Goal: Task Accomplishment & Management: Use online tool/utility

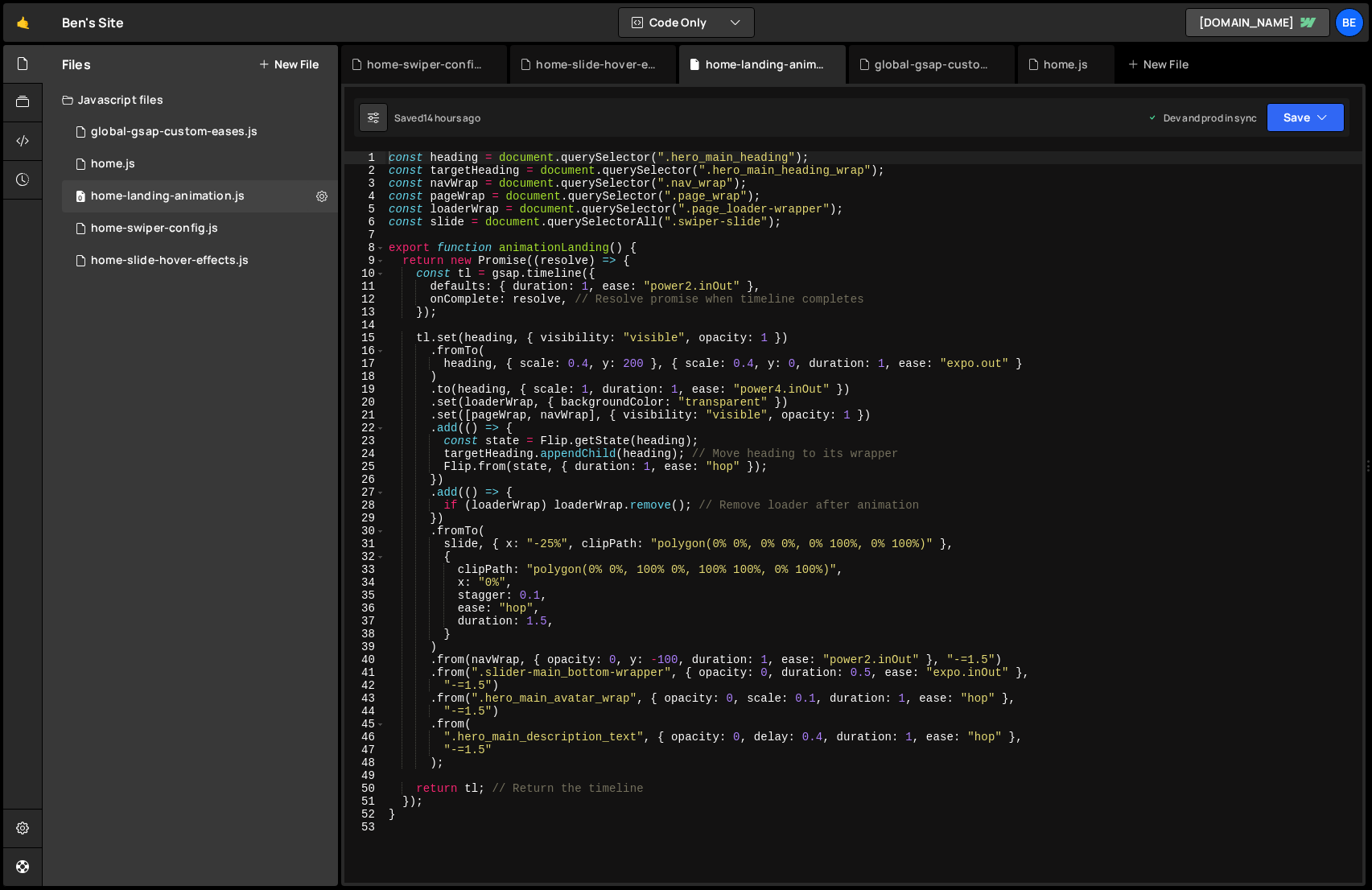
scroll to position [1853, 0]
click at [194, 251] on div "0 home-slide-hover-effects.js 0" at bounding box center [199, 260] width 276 height 32
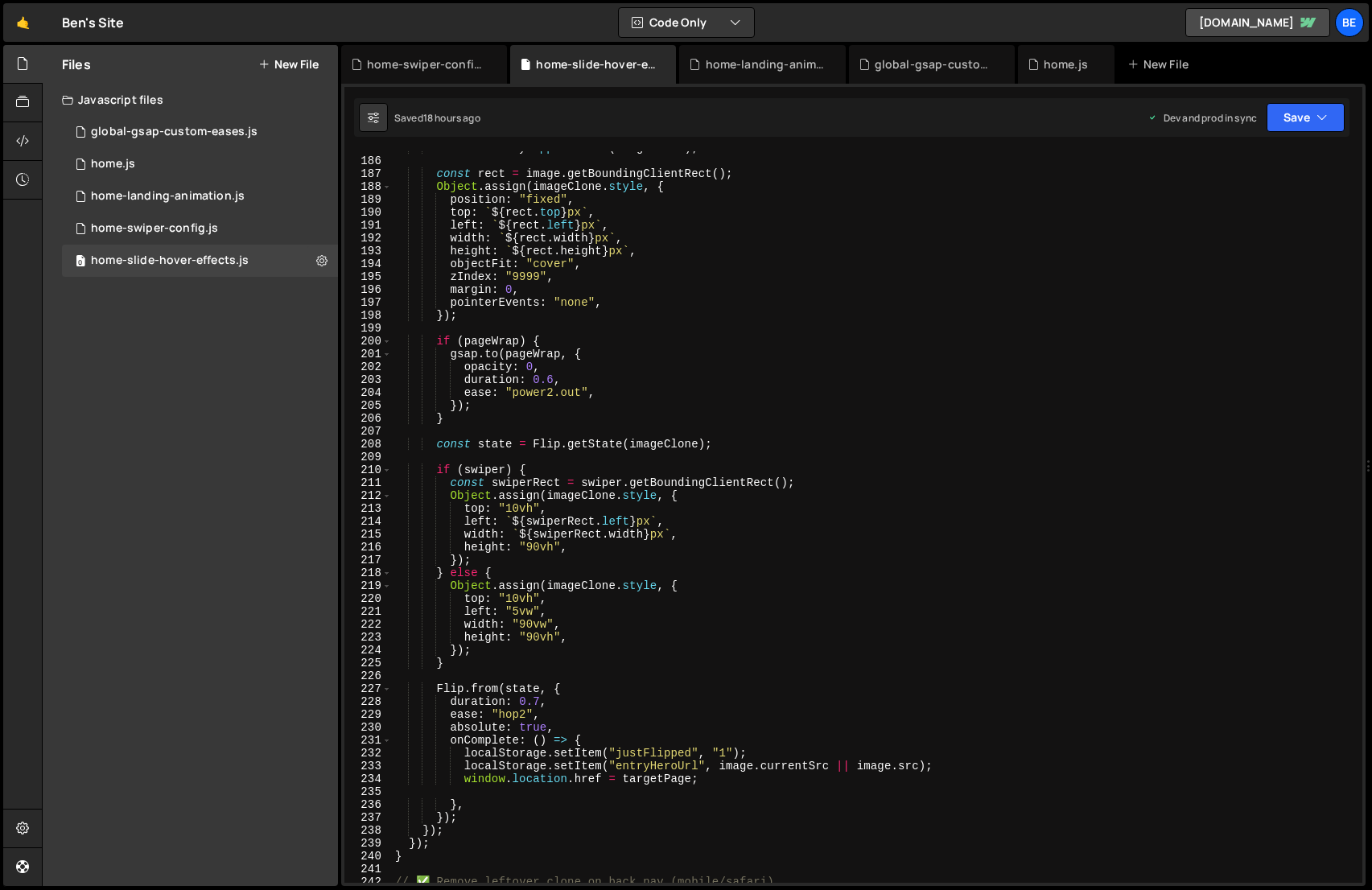
scroll to position [2390, 0]
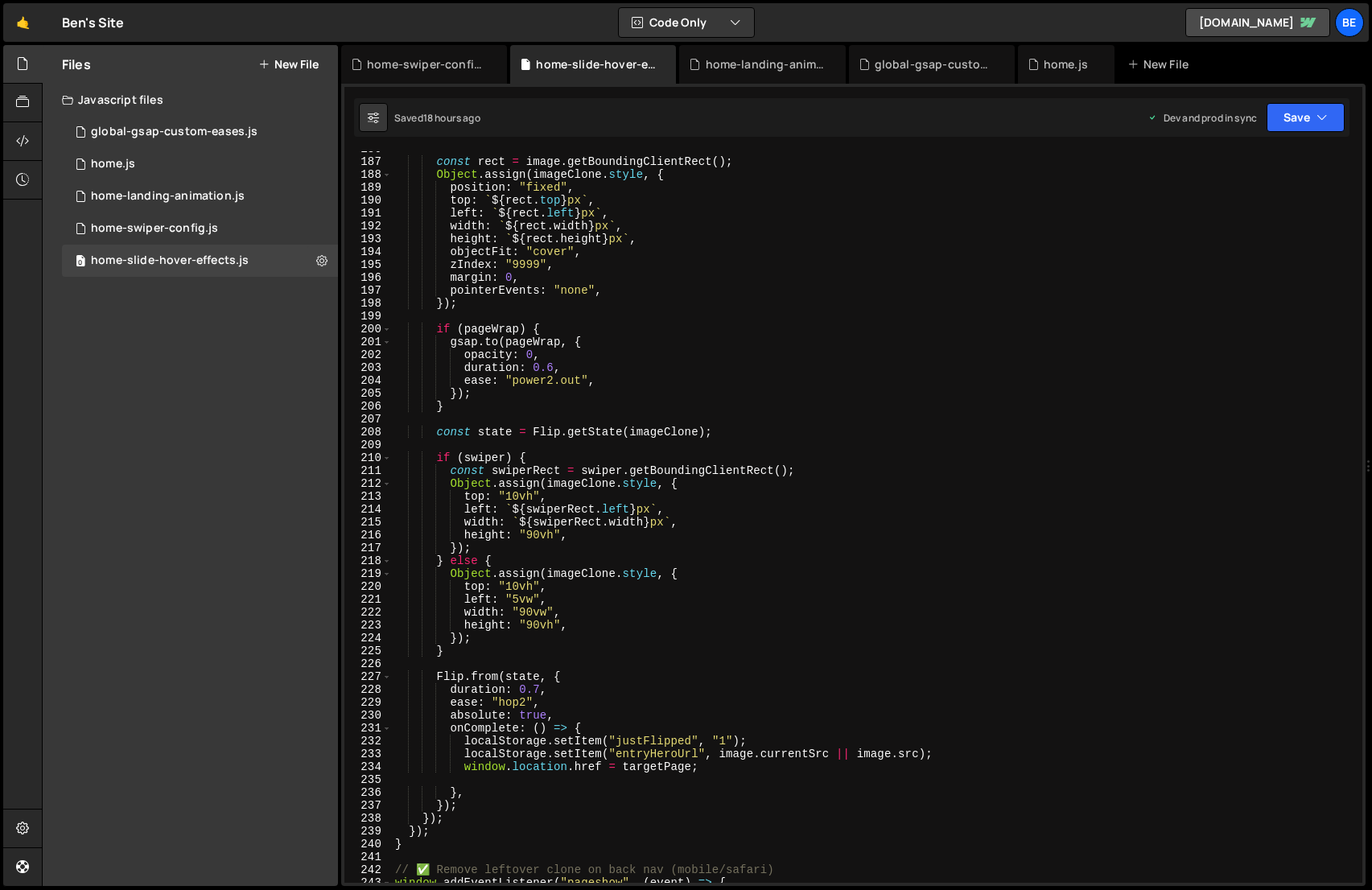
click at [535, 692] on div "const rect = image . getBoundingClientRect ( ) ; Object . assign ( imageClone .…" at bounding box center [873, 521] width 964 height 757
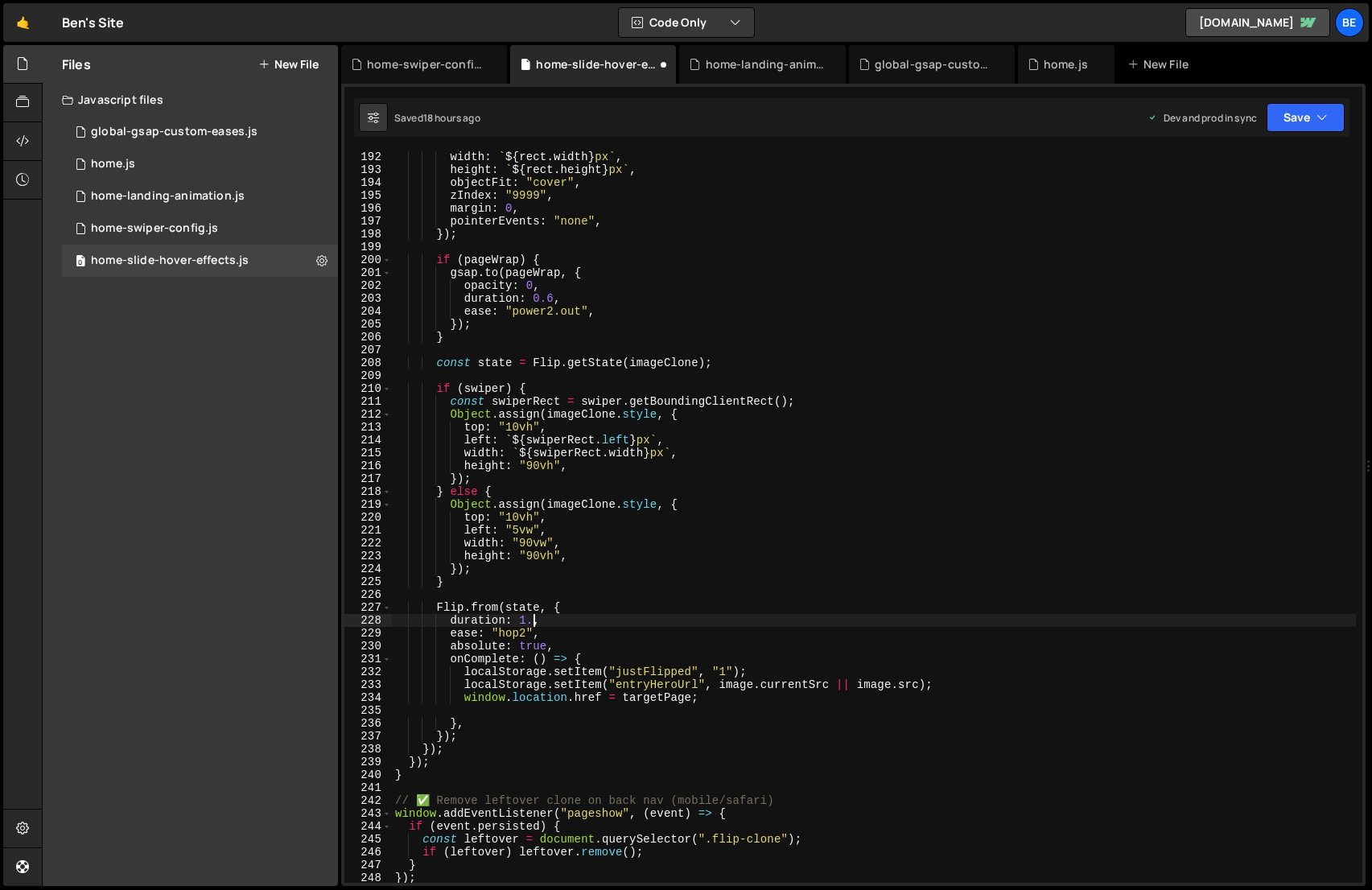
scroll to position [0, 10]
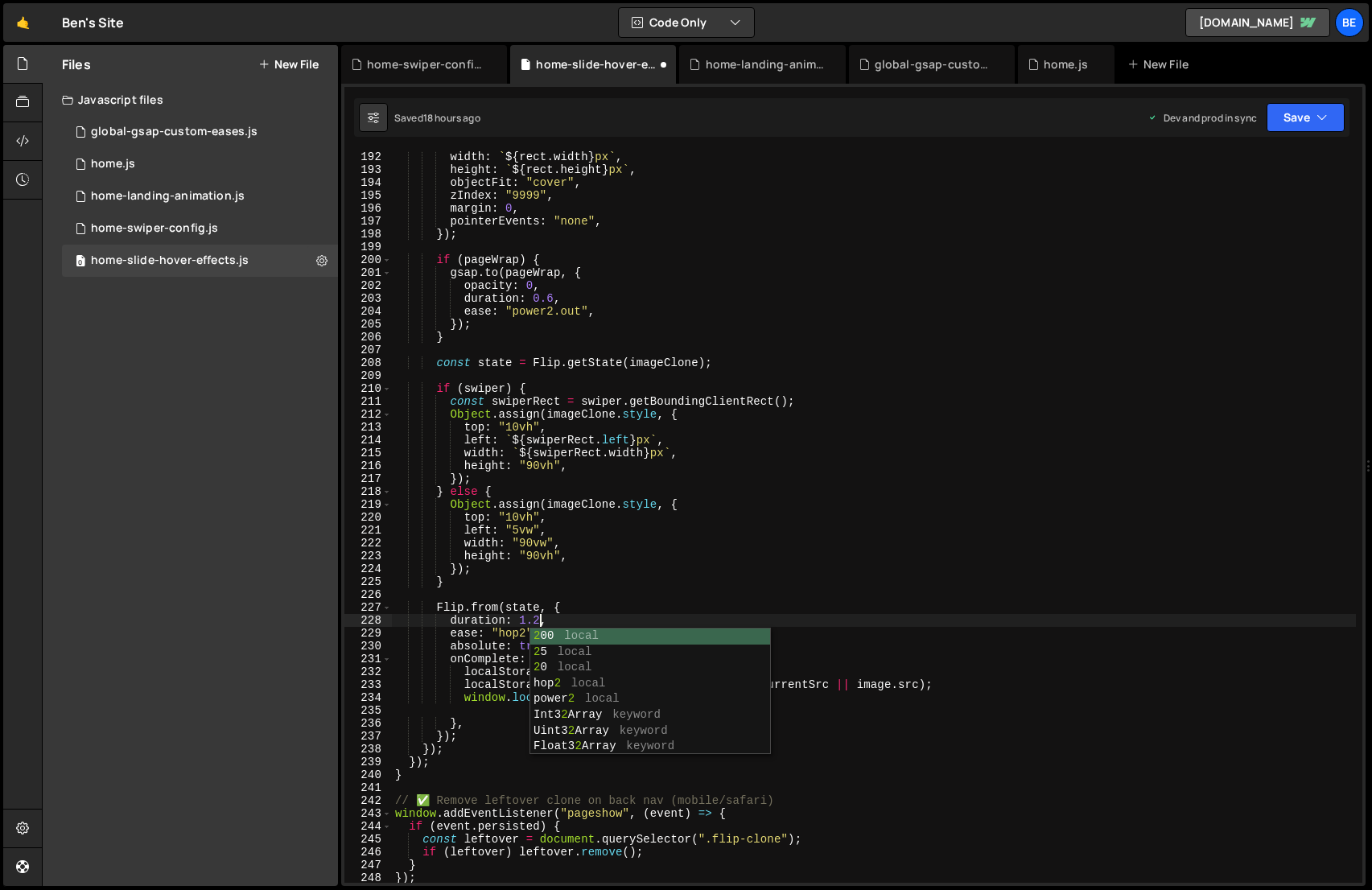
click at [695, 541] on div "width : ` ${ rect . width } px ` , height : ` ${ rect . height } px ` , objectF…" at bounding box center [873, 529] width 964 height 757
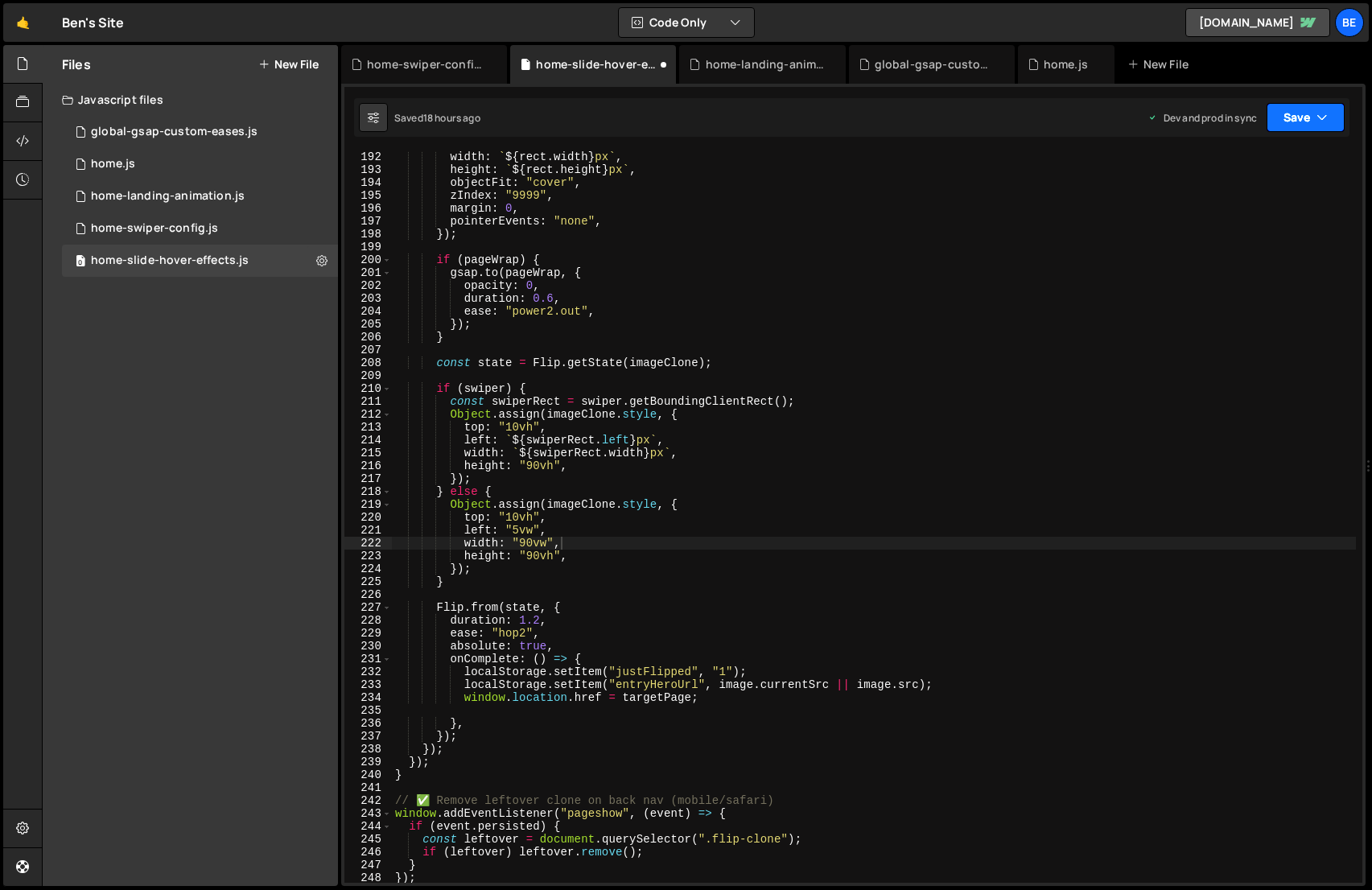
click at [1296, 124] on button "Save" at bounding box center [1306, 117] width 78 height 29
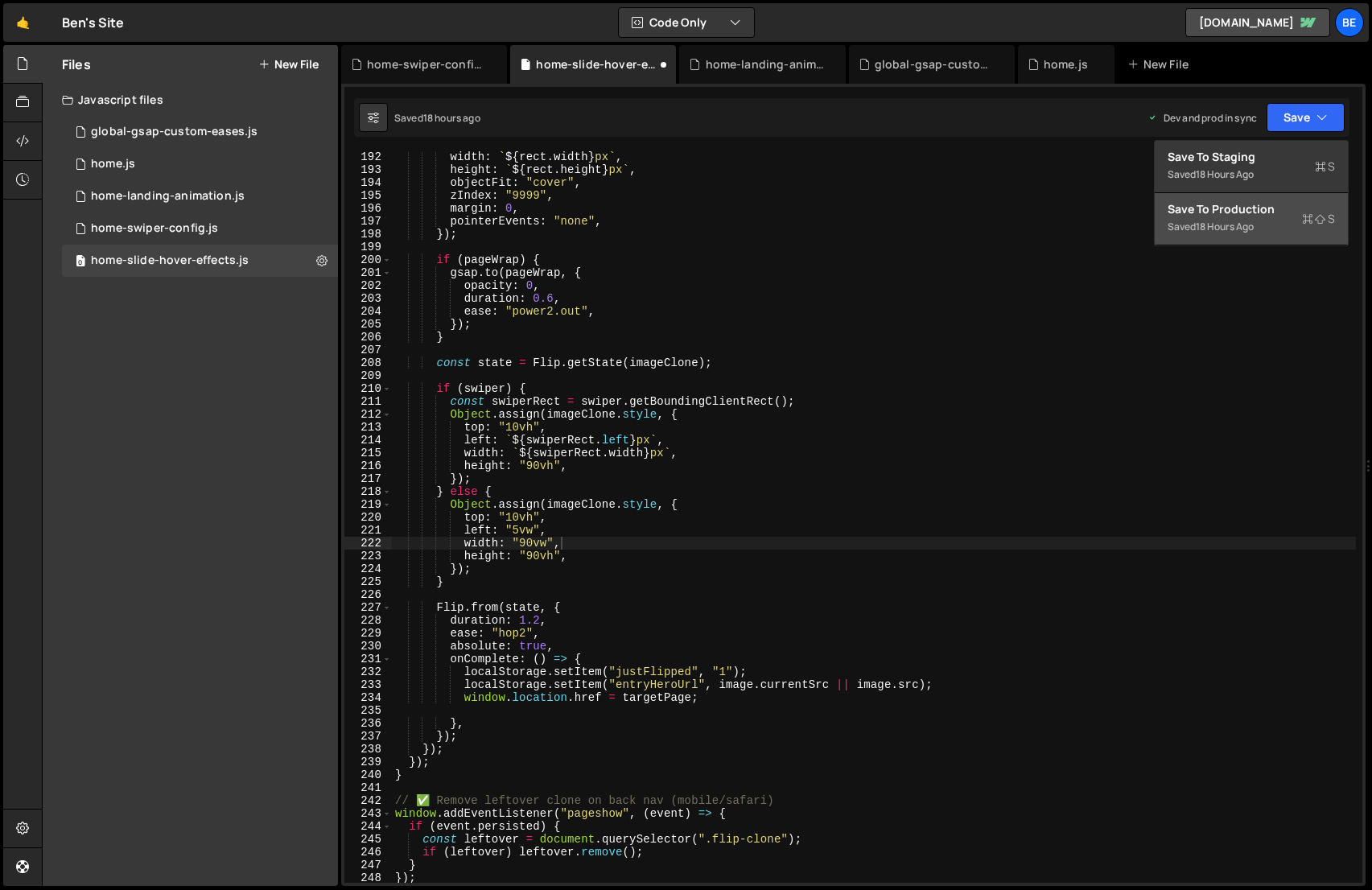
click at [1287, 218] on div "Saved 18 hours ago" at bounding box center [1251, 227] width 168 height 19
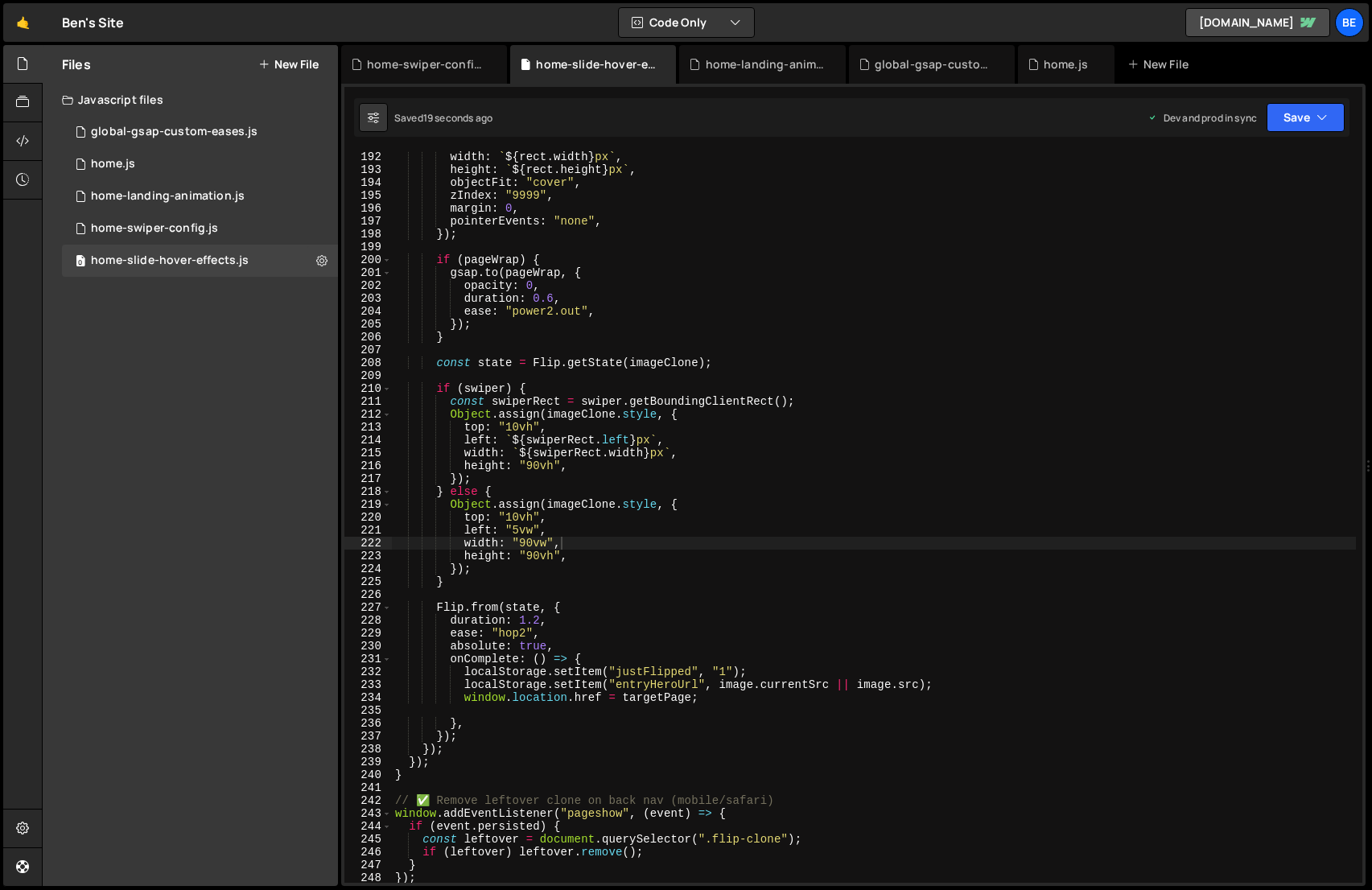
click at [523, 635] on div "width : ` ${ rect . width } px ` , height : ` ${ rect . height } px ` , objectF…" at bounding box center [873, 529] width 964 height 757
click at [1277, 117] on button "Save" at bounding box center [1306, 117] width 78 height 29
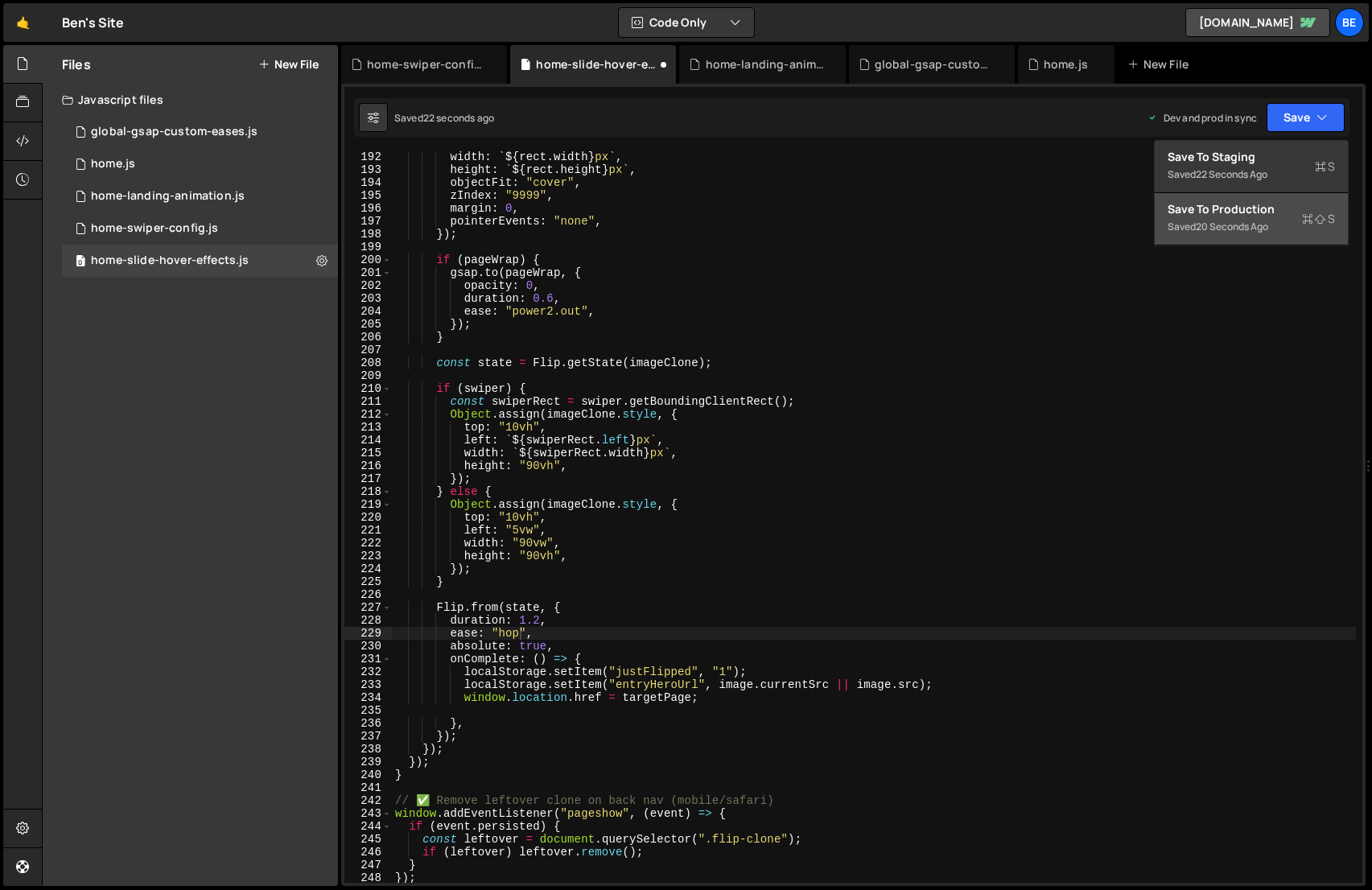
click at [1269, 216] on div "Save to Production S" at bounding box center [1251, 209] width 168 height 16
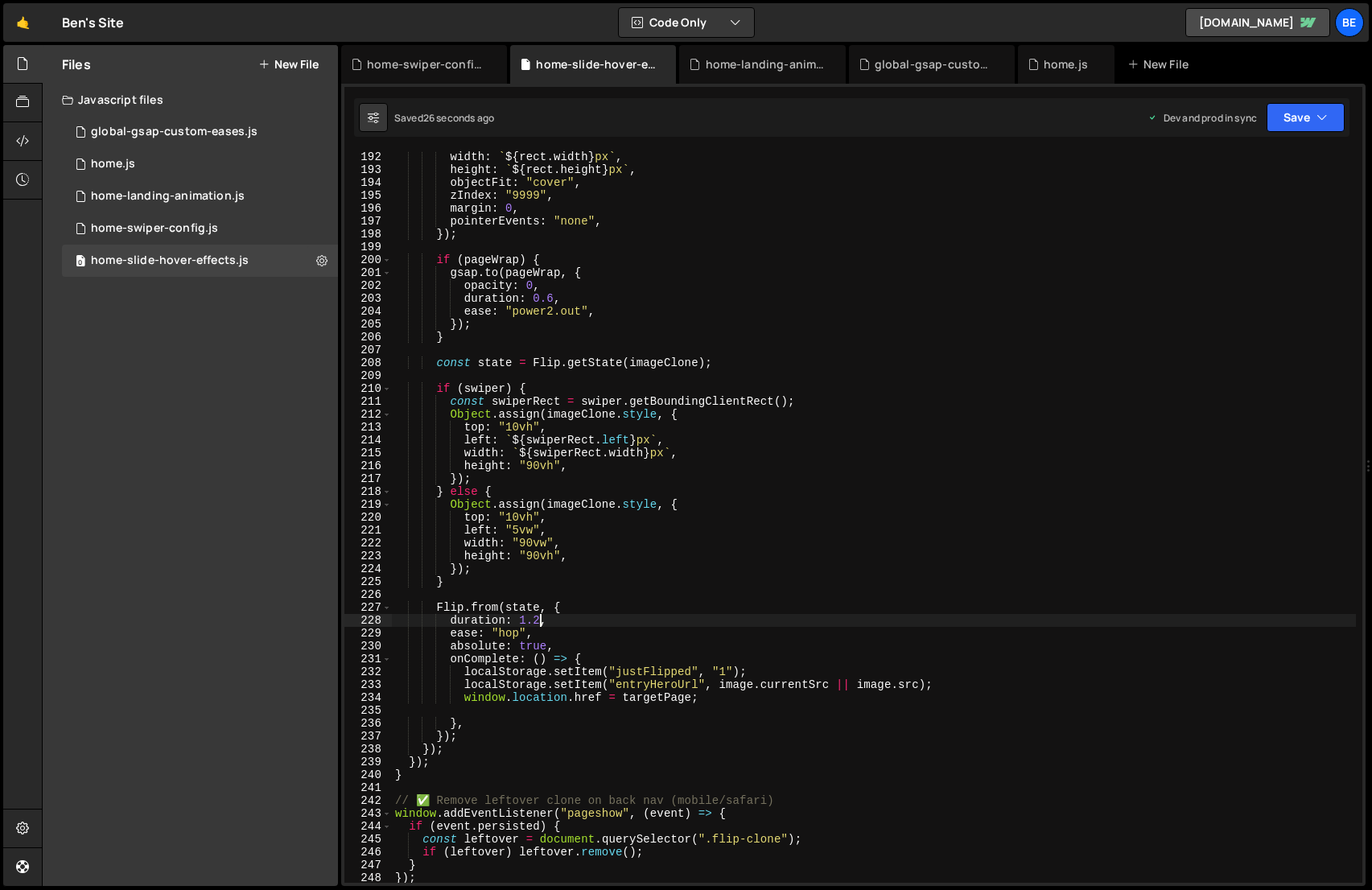
click at [540, 621] on div "width : ` ${ rect . width } px ` , height : ` ${ rect . height } px ` , objectF…" at bounding box center [873, 529] width 964 height 757
click at [1301, 115] on button "Save" at bounding box center [1306, 117] width 78 height 29
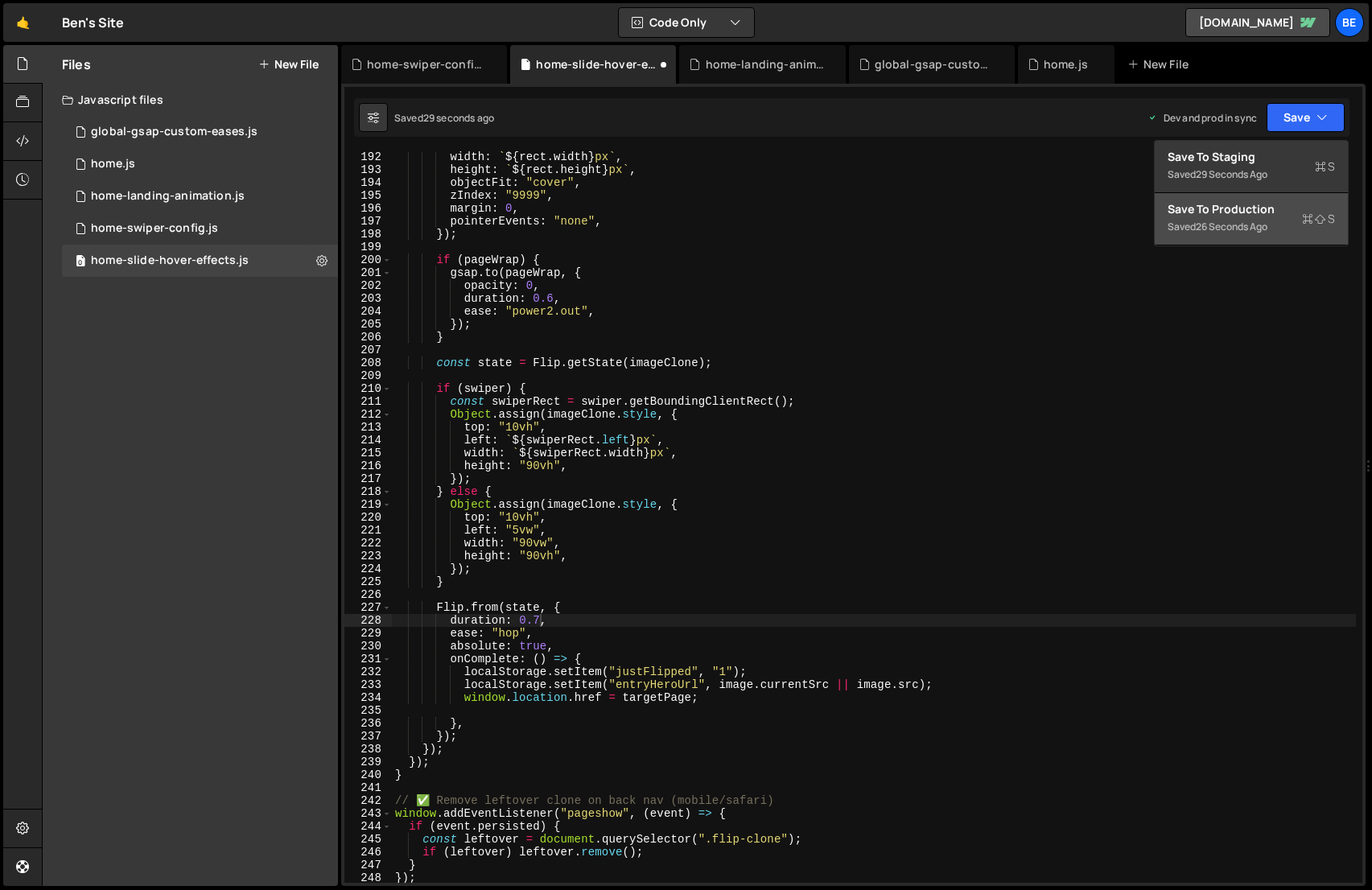
click at [1306, 217] on icon at bounding box center [1307, 219] width 11 height 16
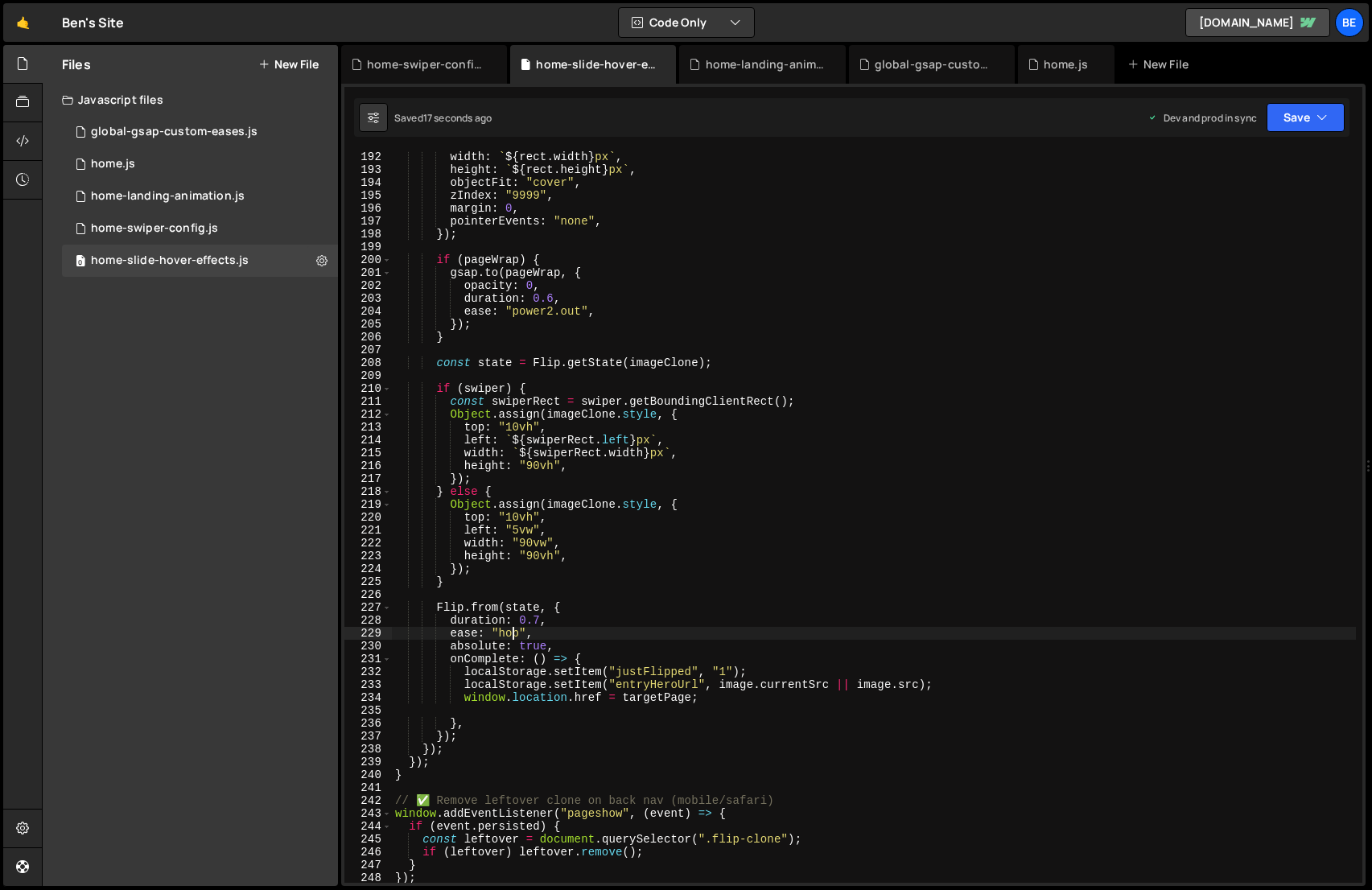
click at [515, 633] on div "width : ` ${ rect . width } px ` , height : ` ${ rect . height } px ` , objectF…" at bounding box center [873, 529] width 964 height 757
drag, startPoint x: 512, startPoint y: 312, endPoint x: 583, endPoint y: 313, distance: 71.0
click at [583, 313] on div "width : ` ${ rect . width } px ` , height : ` ${ rect . height } px ` , objectF…" at bounding box center [873, 529] width 964 height 757
click at [510, 633] on div "width : ` ${ rect . width } px ` , height : ` ${ rect . height } px ` , objectF…" at bounding box center [873, 529] width 964 height 757
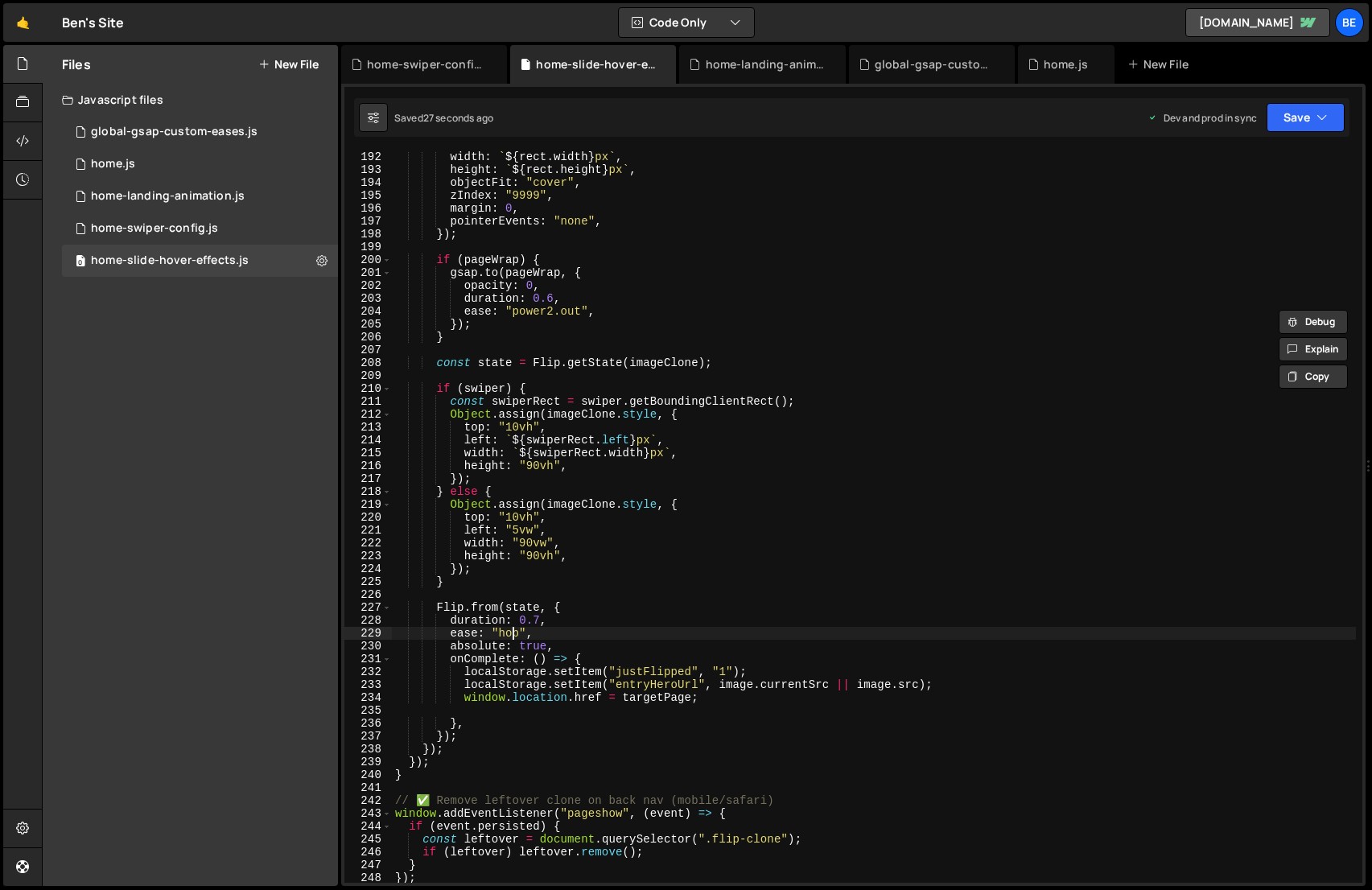
click at [510, 633] on div "width : ` ${ rect . width } px ` , height : ` ${ rect . height } px ` , objectF…" at bounding box center [873, 529] width 964 height 757
paste textarea "power2.out"
click at [537, 636] on div "width : ` ${ rect . width } px ` , height : ` ${ rect . height } px ` , objectF…" at bounding box center [873, 529] width 964 height 757
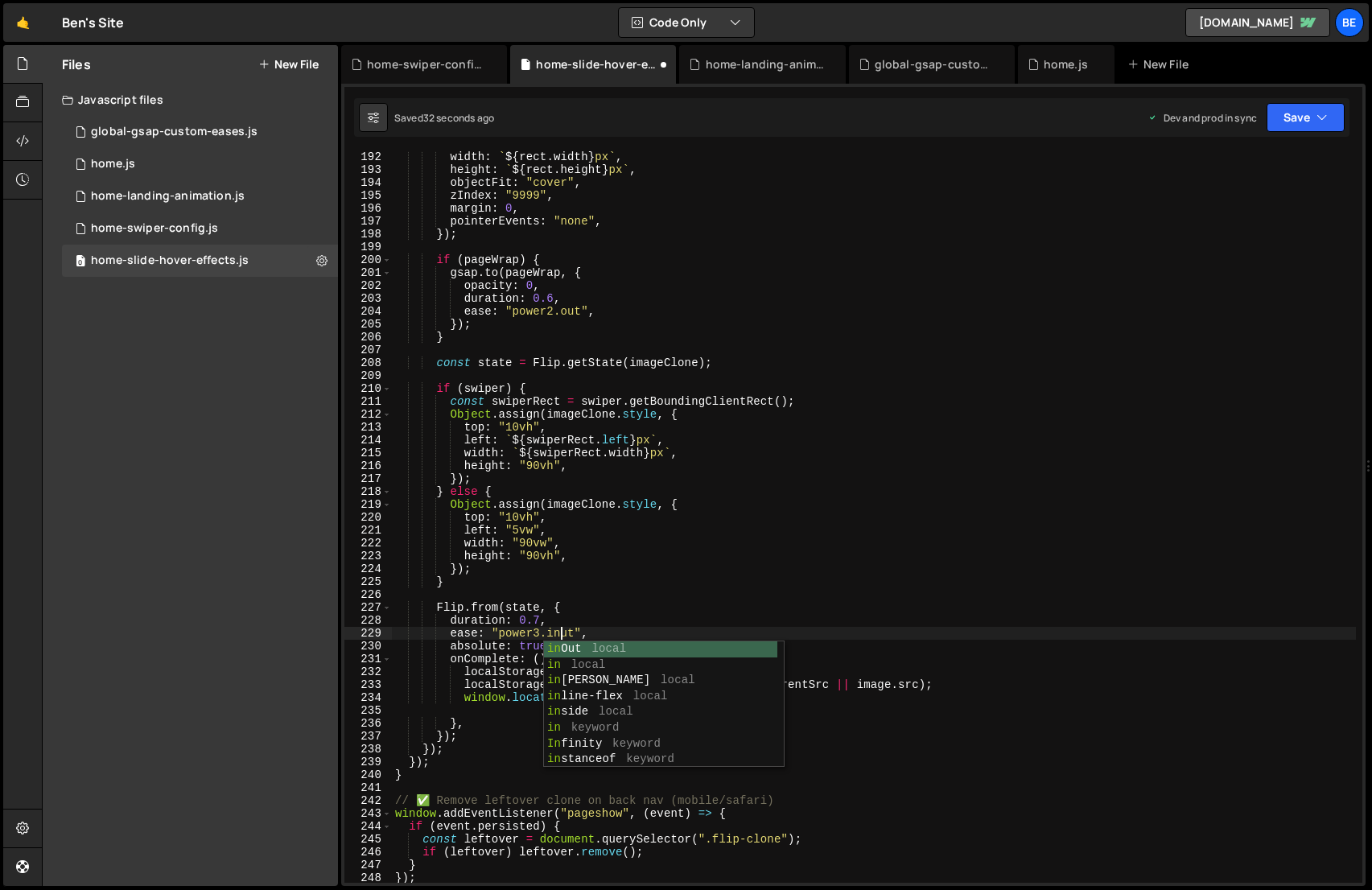
scroll to position [0, 12]
click at [762, 564] on div "width : ` ${ rect . width } px ` , height : ` ${ rect . height } px ` , objectF…" at bounding box center [873, 529] width 964 height 757
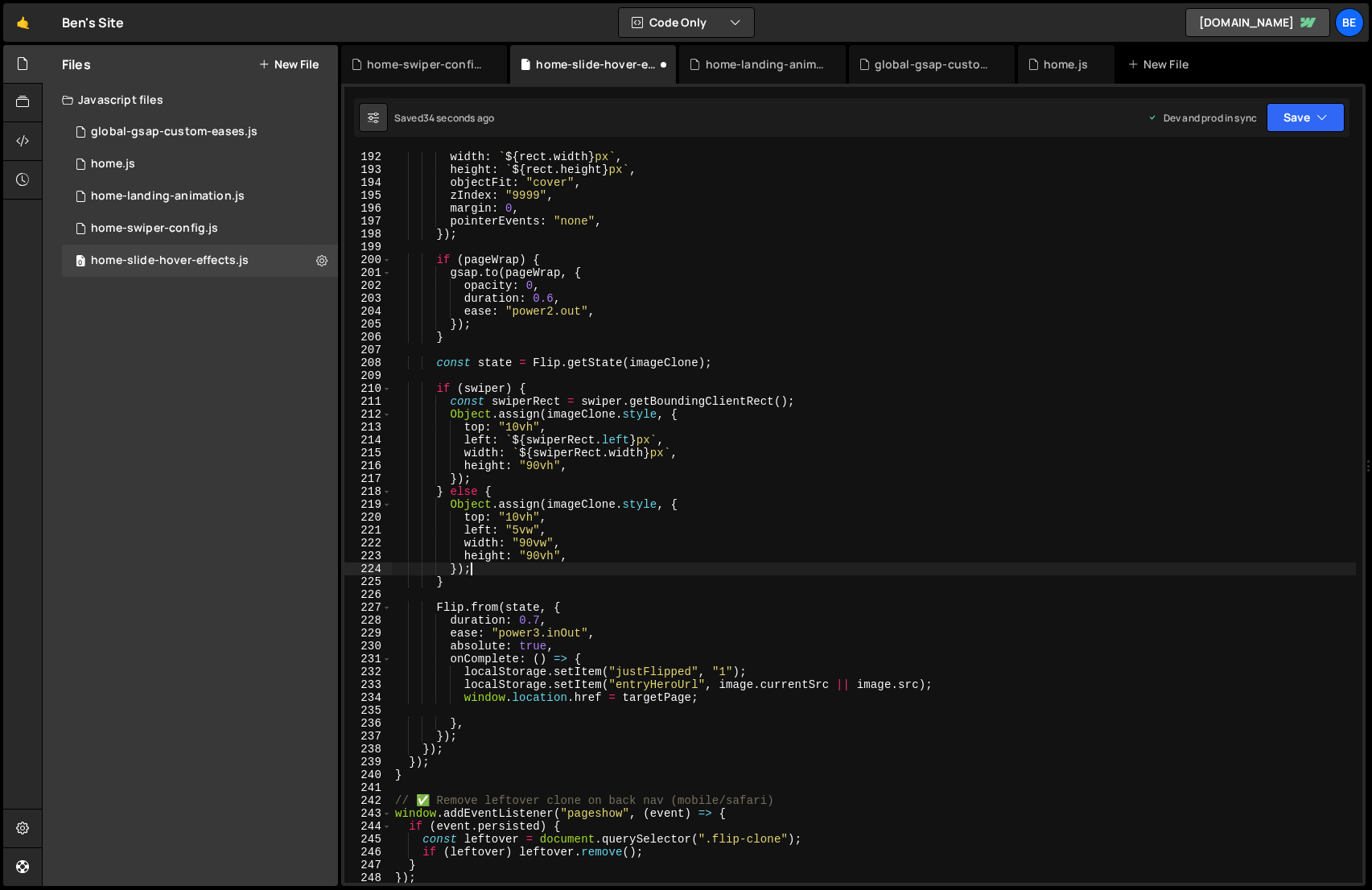
scroll to position [0, 5]
click at [1307, 116] on button "Save" at bounding box center [1306, 117] width 78 height 29
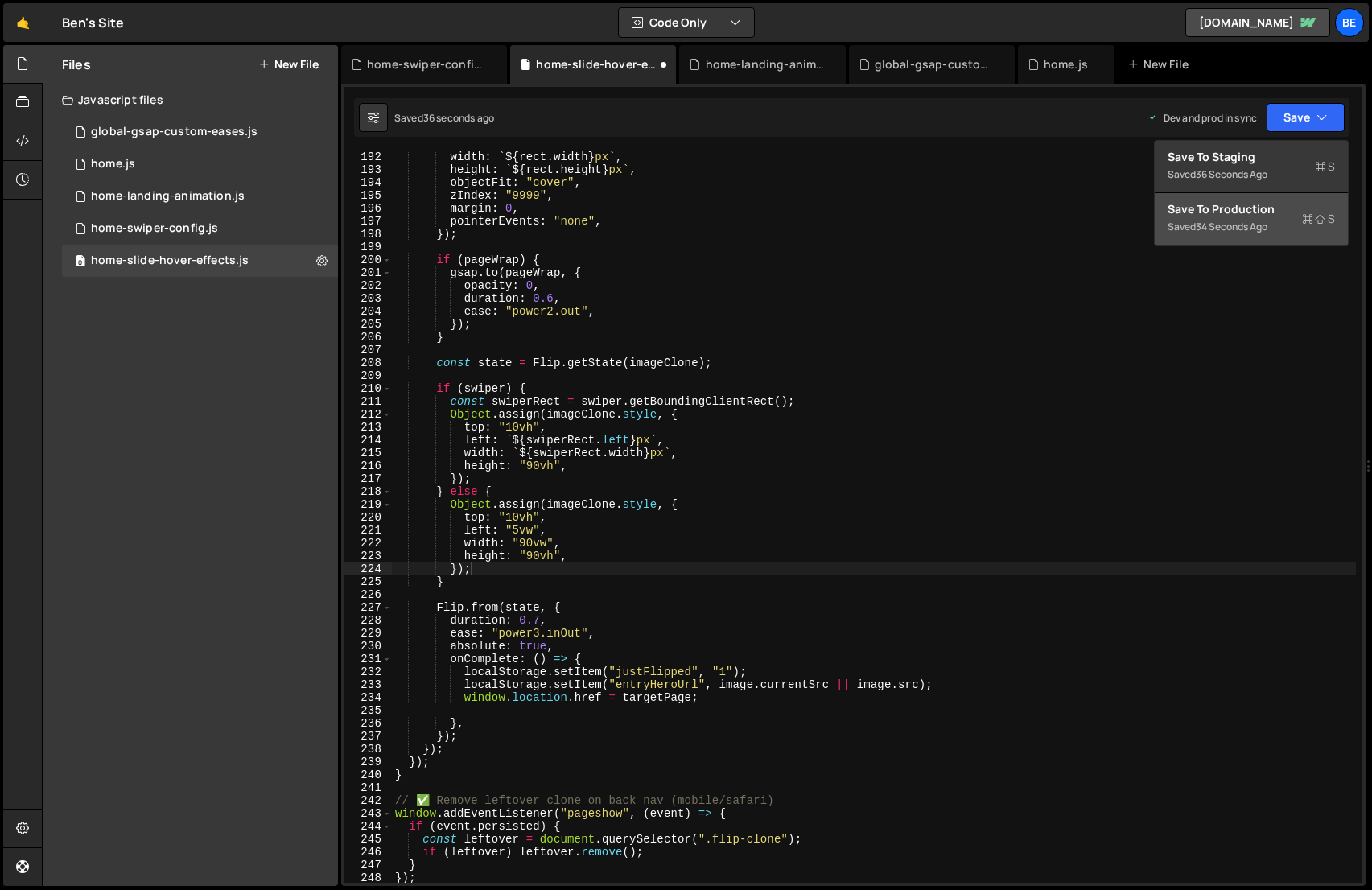
click at [1289, 211] on div "Save to Production S" at bounding box center [1251, 209] width 168 height 16
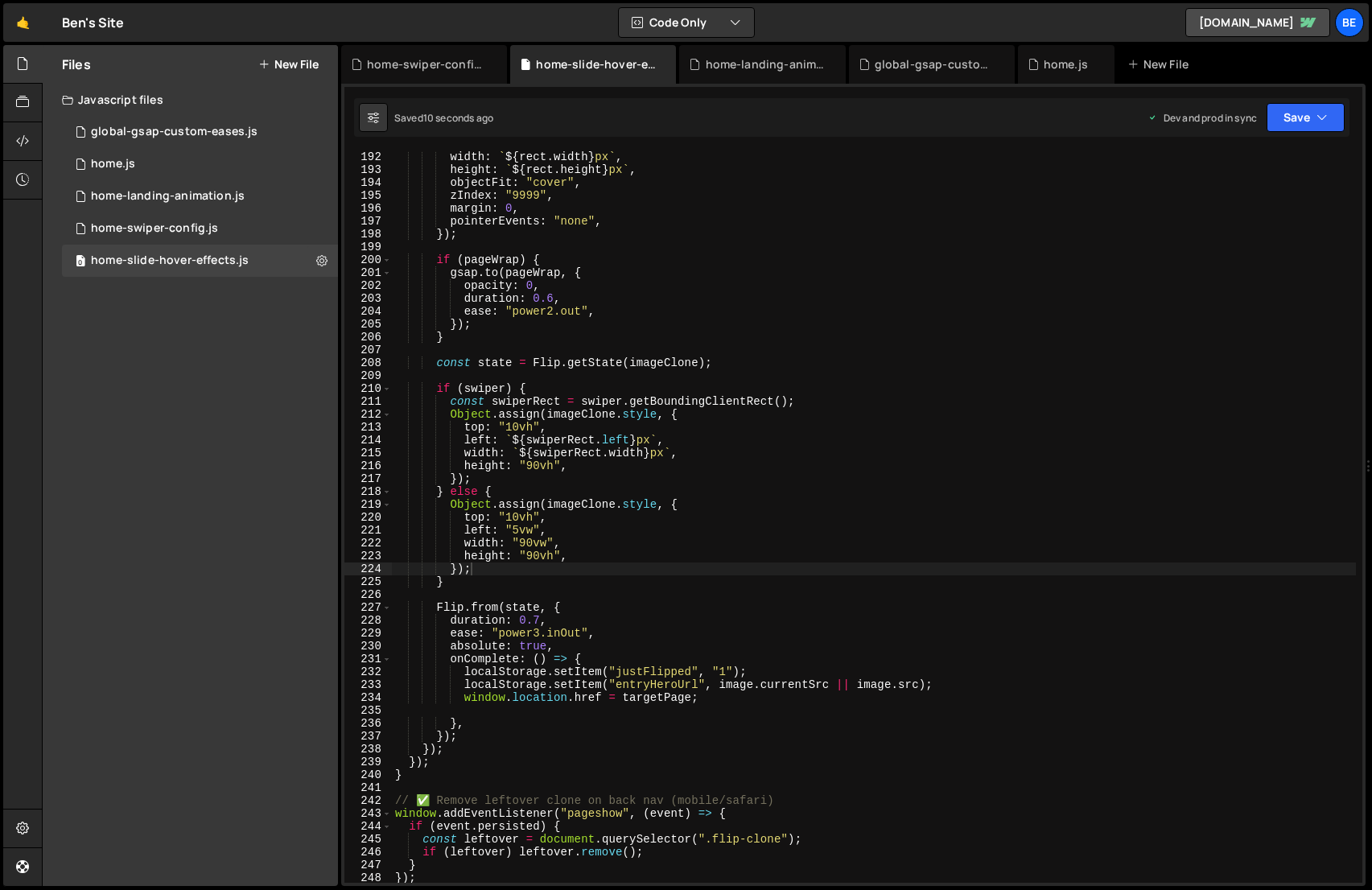
click at [538, 633] on div "width : ` ${ rect . width } px ` , height : ` ${ rect . height } px ` , objectF…" at bounding box center [873, 529] width 964 height 757
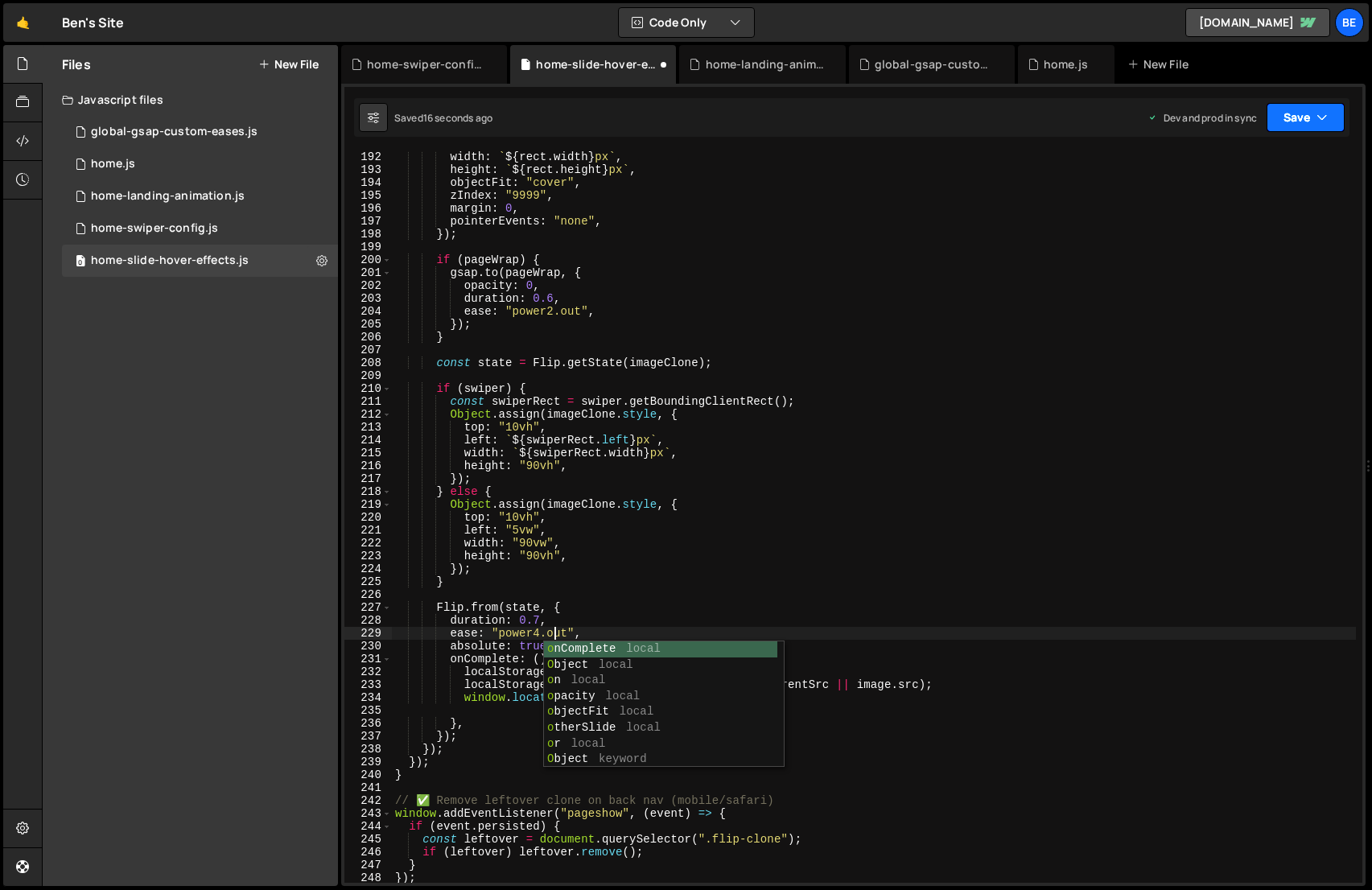
click at [1319, 119] on icon "button" at bounding box center [1322, 117] width 11 height 16
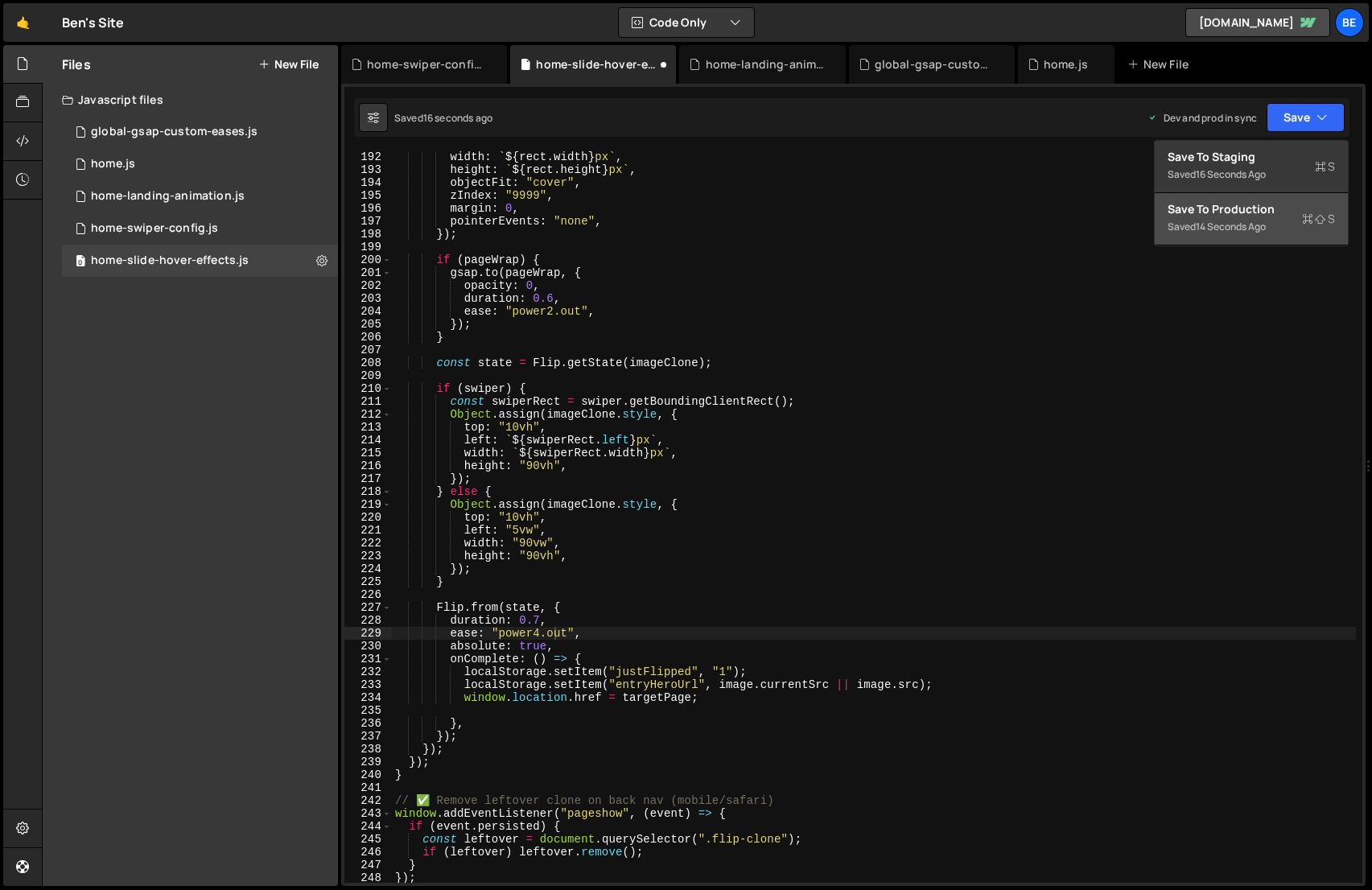
click at [1299, 205] on div "Save to Production S" at bounding box center [1251, 209] width 168 height 16
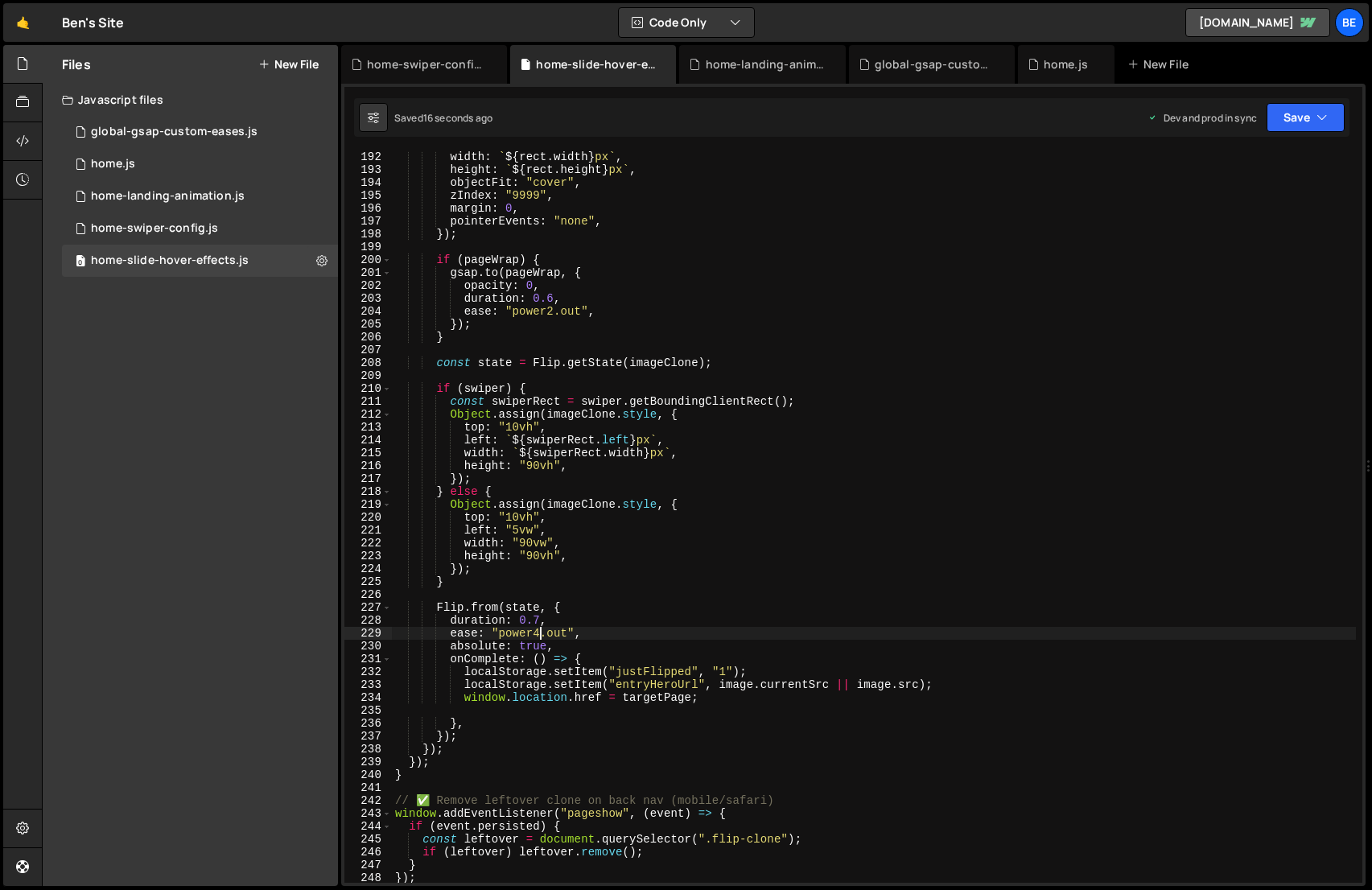
click at [539, 637] on div "width : ` ${ rect . width } px ` , height : ` ${ rect . height } px ` , objectF…" at bounding box center [873, 529] width 964 height 757
drag, startPoint x: 539, startPoint y: 633, endPoint x: 502, endPoint y: 633, distance: 37.0
click at [502, 633] on div "width : ` ${ rect . width } px ` , height : ` ${ rect . height } px ` , objectF…" at bounding box center [873, 529] width 964 height 757
click at [525, 634] on div "width : ` ${ rect . width } px ` , height : ` ${ rect . height } px ` , objectF…" at bounding box center [873, 516] width 964 height 731
click at [525, 634] on div "width : ` ${ rect . width } px ` , height : ` ${ rect . height } px ` , objectF…" at bounding box center [873, 529] width 964 height 757
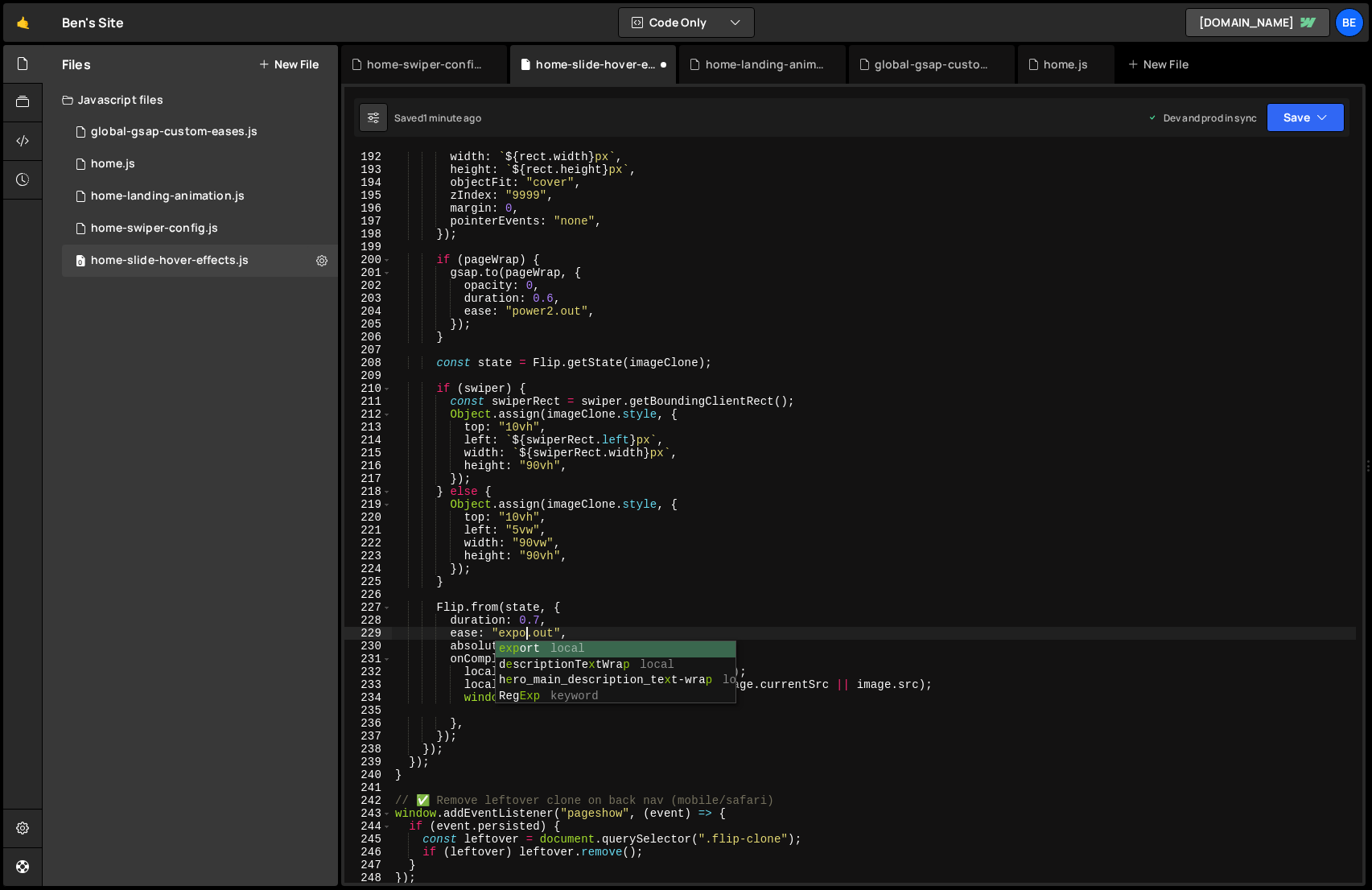
scroll to position [0, 9]
click at [537, 602] on div "width : ` ${ rect . width } px ` , height : ` ${ rect . height } px ` , objectF…" at bounding box center [873, 529] width 964 height 757
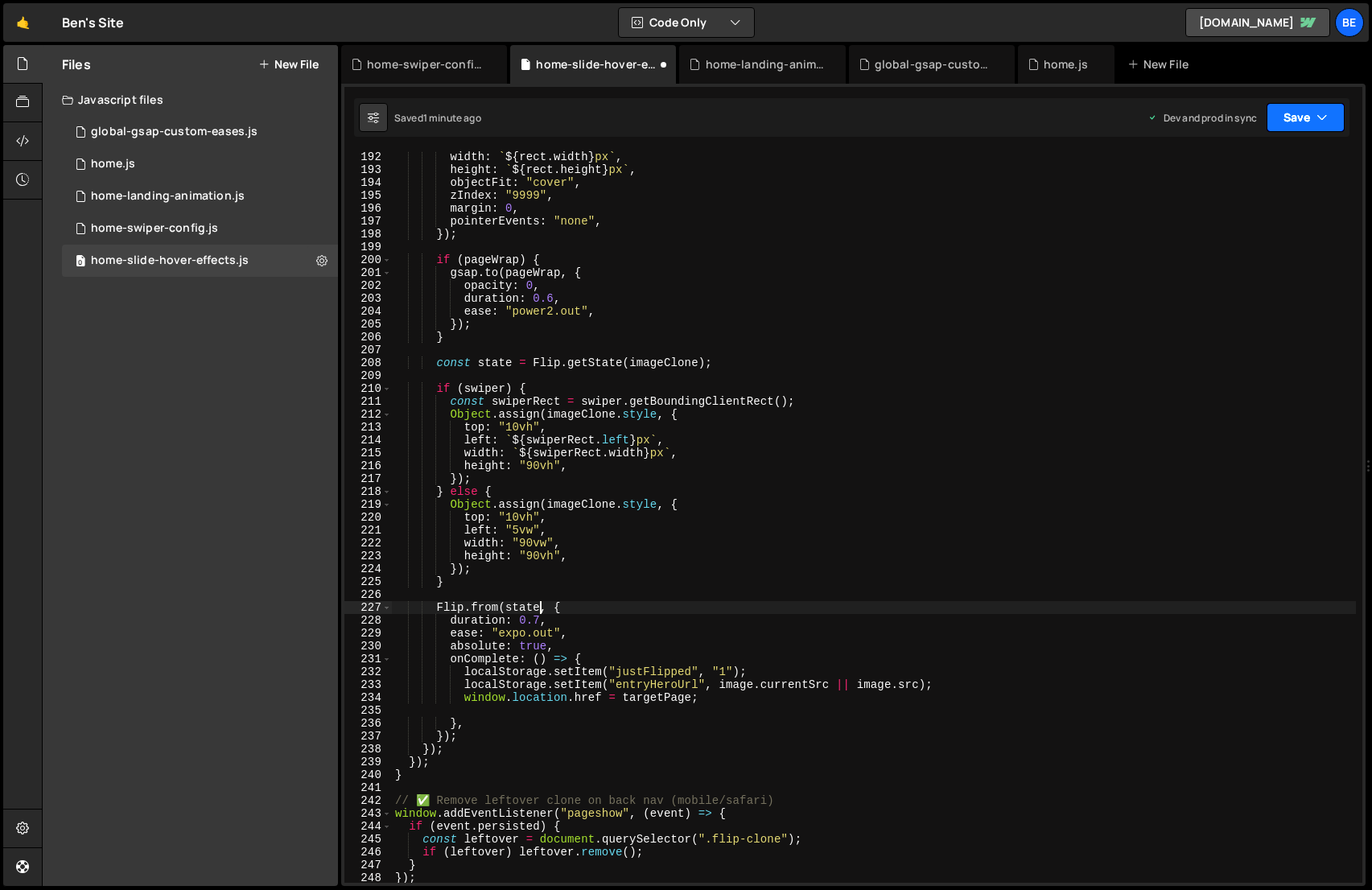
click at [1292, 124] on button "Save" at bounding box center [1306, 117] width 78 height 29
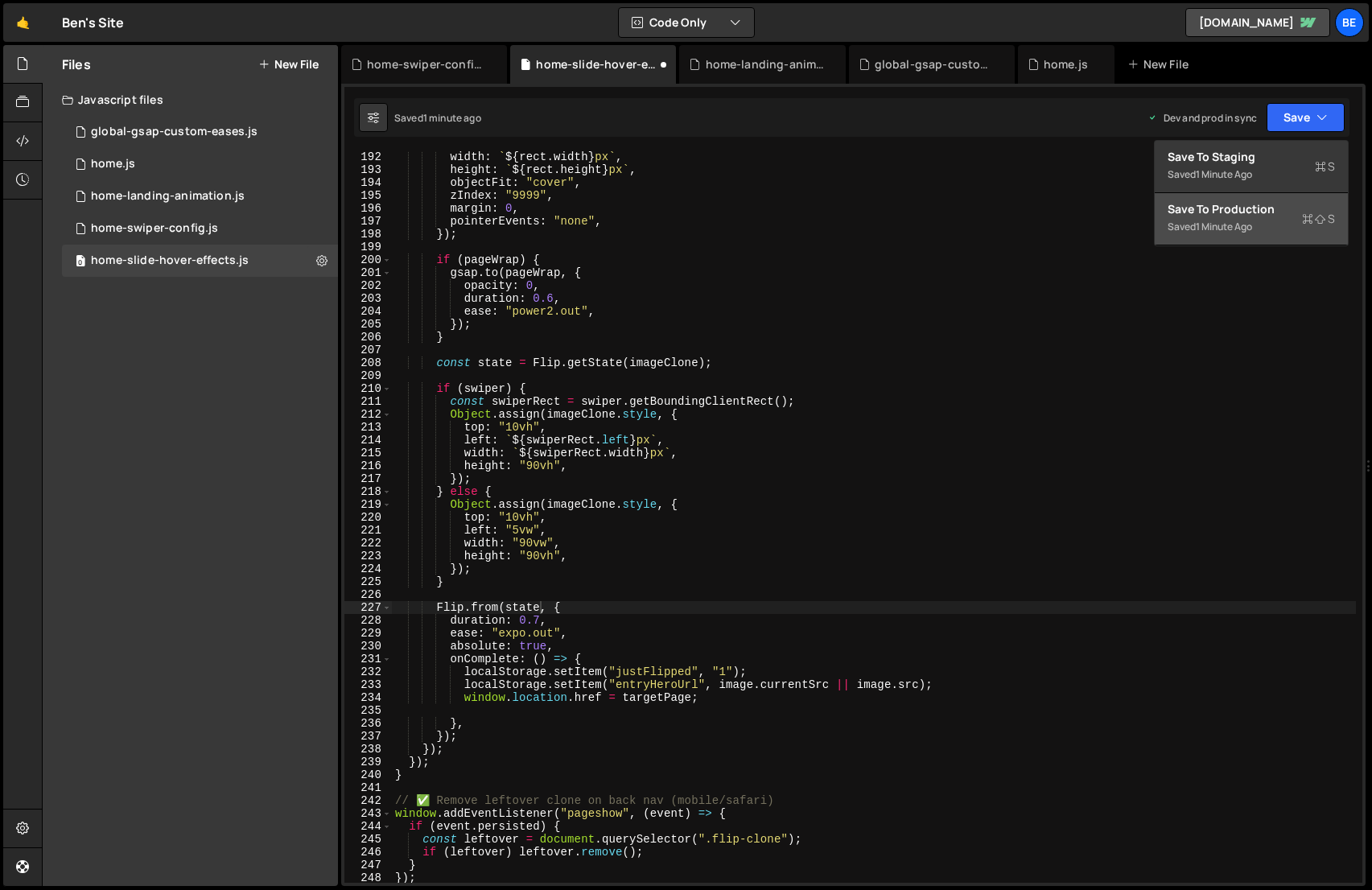
click at [1295, 205] on div "Save to Production S" at bounding box center [1251, 209] width 168 height 16
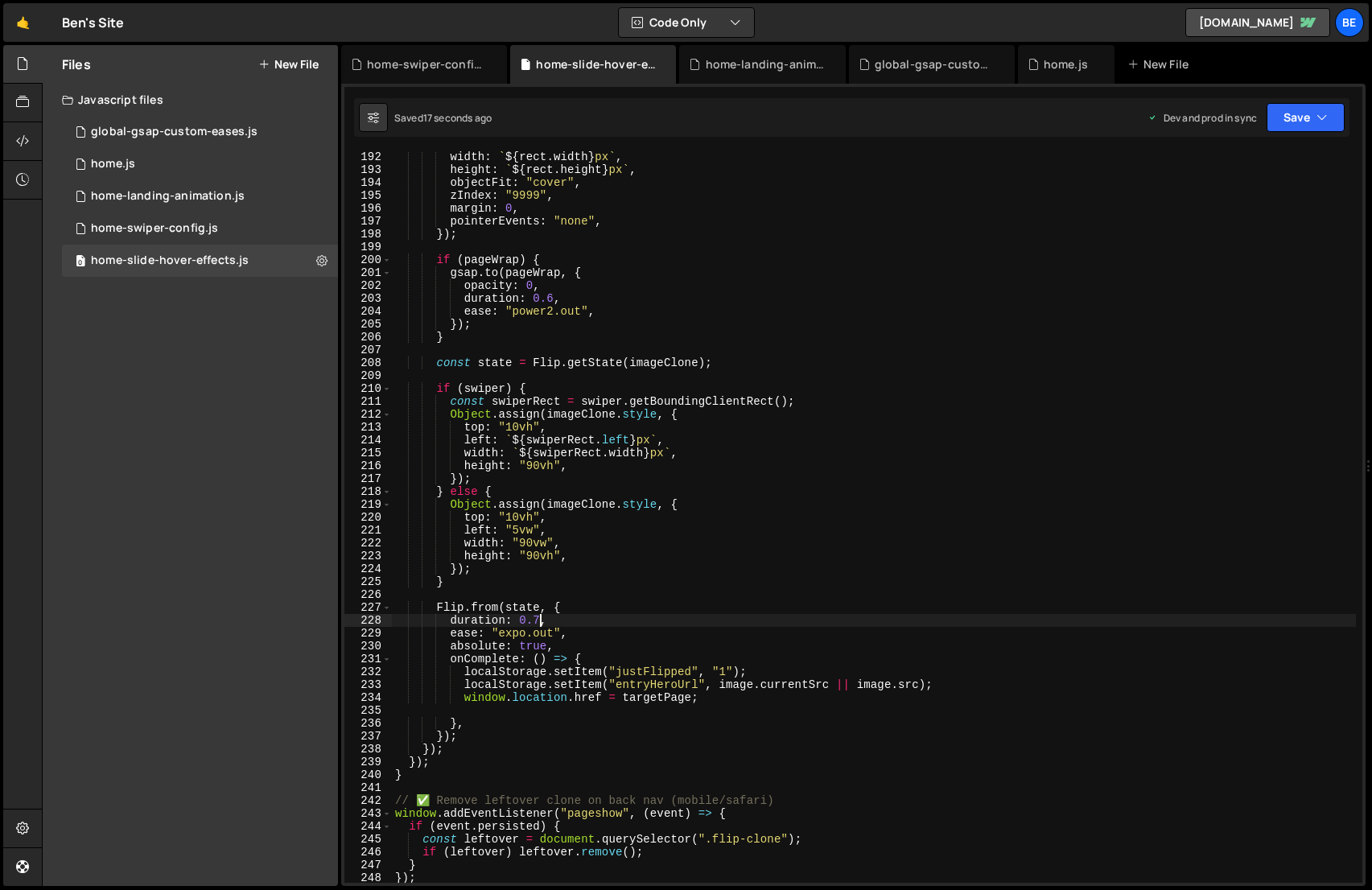
click at [540, 622] on div "width : ` ${ rect . width } px ` , height : ` ${ rect . height } px ` , objectF…" at bounding box center [873, 529] width 964 height 757
click at [1318, 119] on icon "button" at bounding box center [1322, 117] width 11 height 16
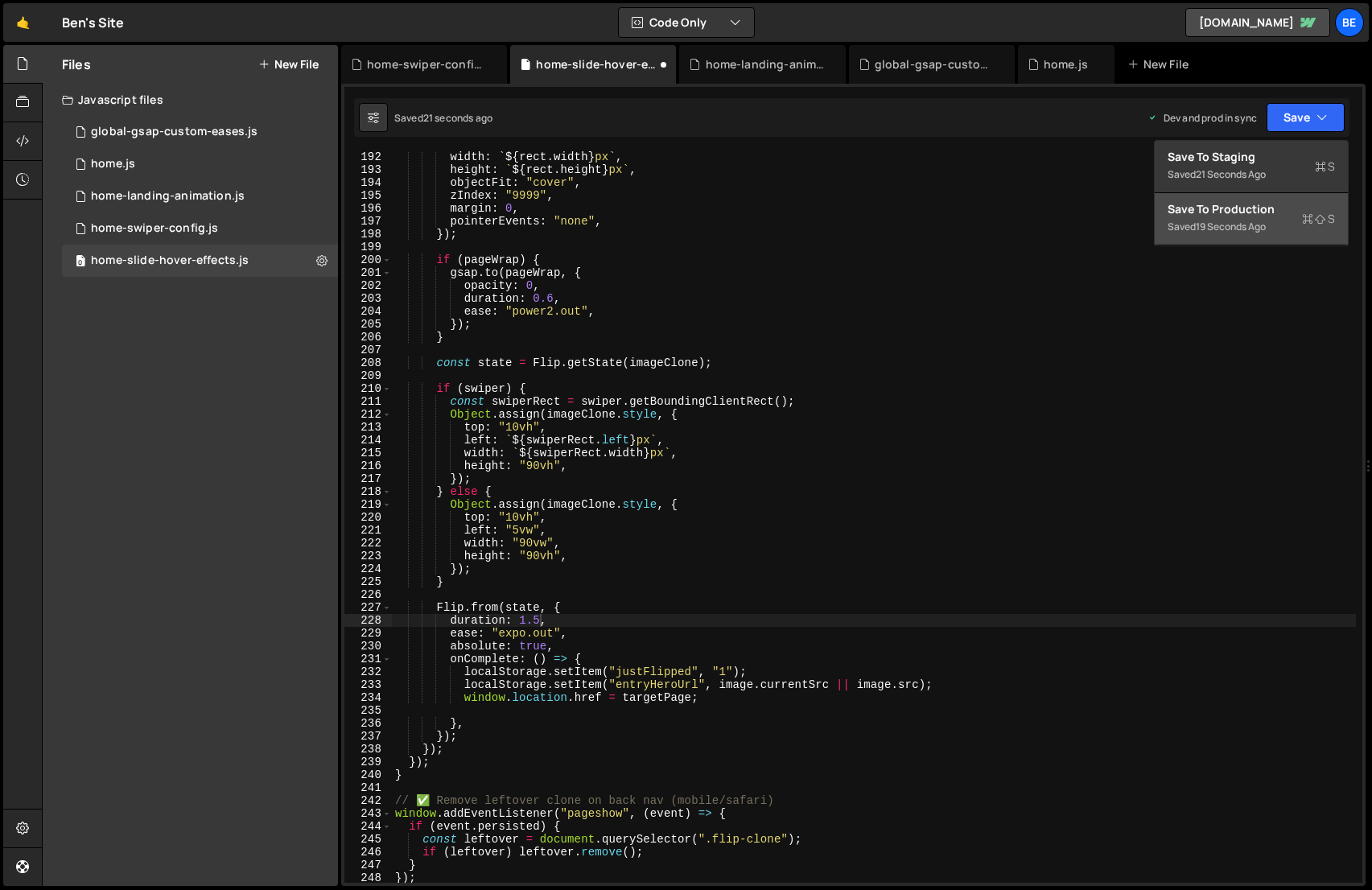
click at [1310, 208] on div "Save to Production S" at bounding box center [1251, 209] width 168 height 16
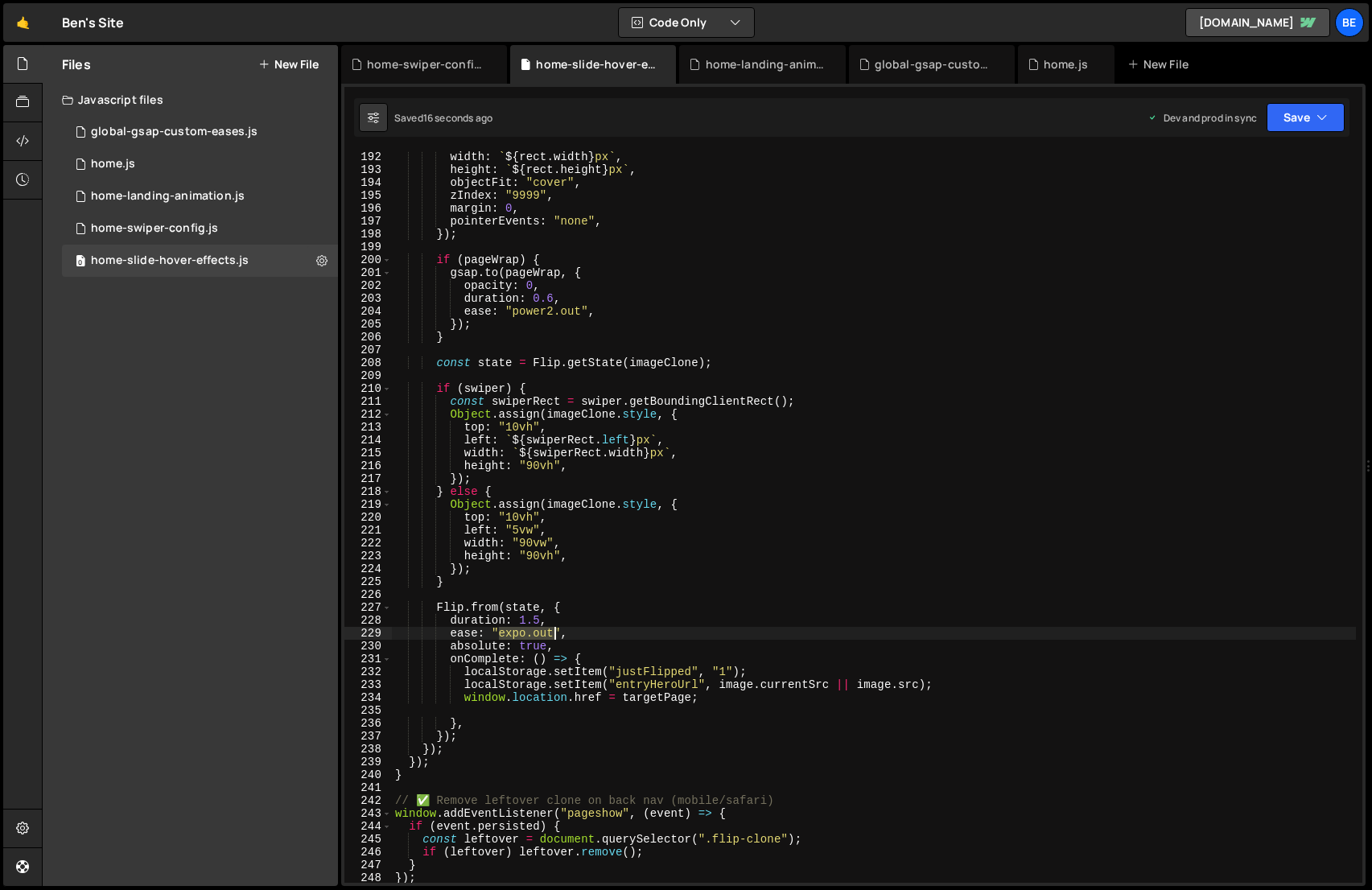
drag, startPoint x: 499, startPoint y: 633, endPoint x: 552, endPoint y: 632, distance: 53.0
click at [552, 632] on div "width : ` ${ rect . width } px ` , height : ` ${ rect . height } px ` , objectF…" at bounding box center [873, 529] width 964 height 757
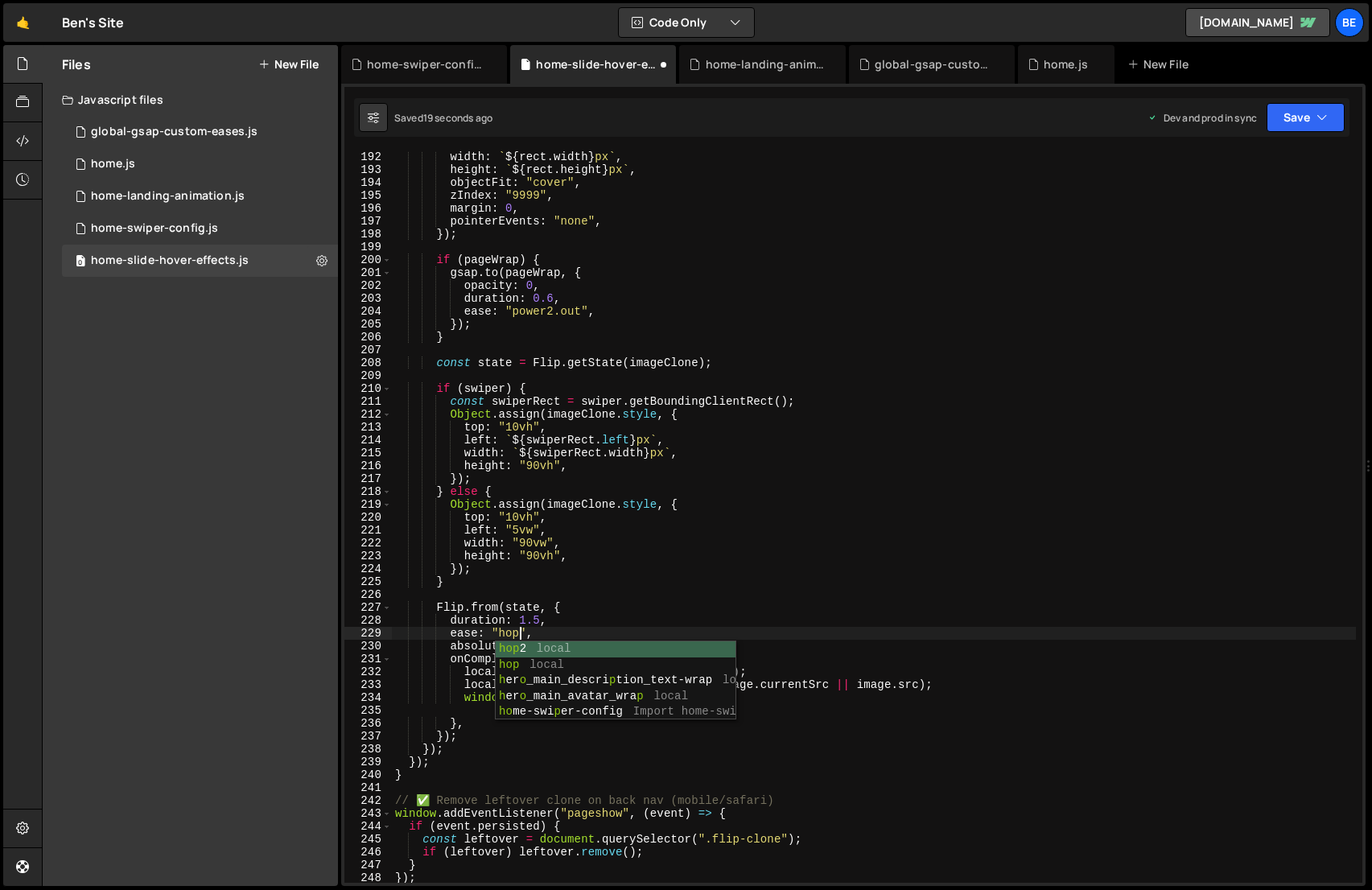
drag, startPoint x: 537, startPoint y: 620, endPoint x: 557, endPoint y: 619, distance: 20.0
click at [537, 620] on div "width : ` ${ rect . width } px ` , height : ` ${ rect . height } px ` , objectF…" at bounding box center [873, 529] width 964 height 757
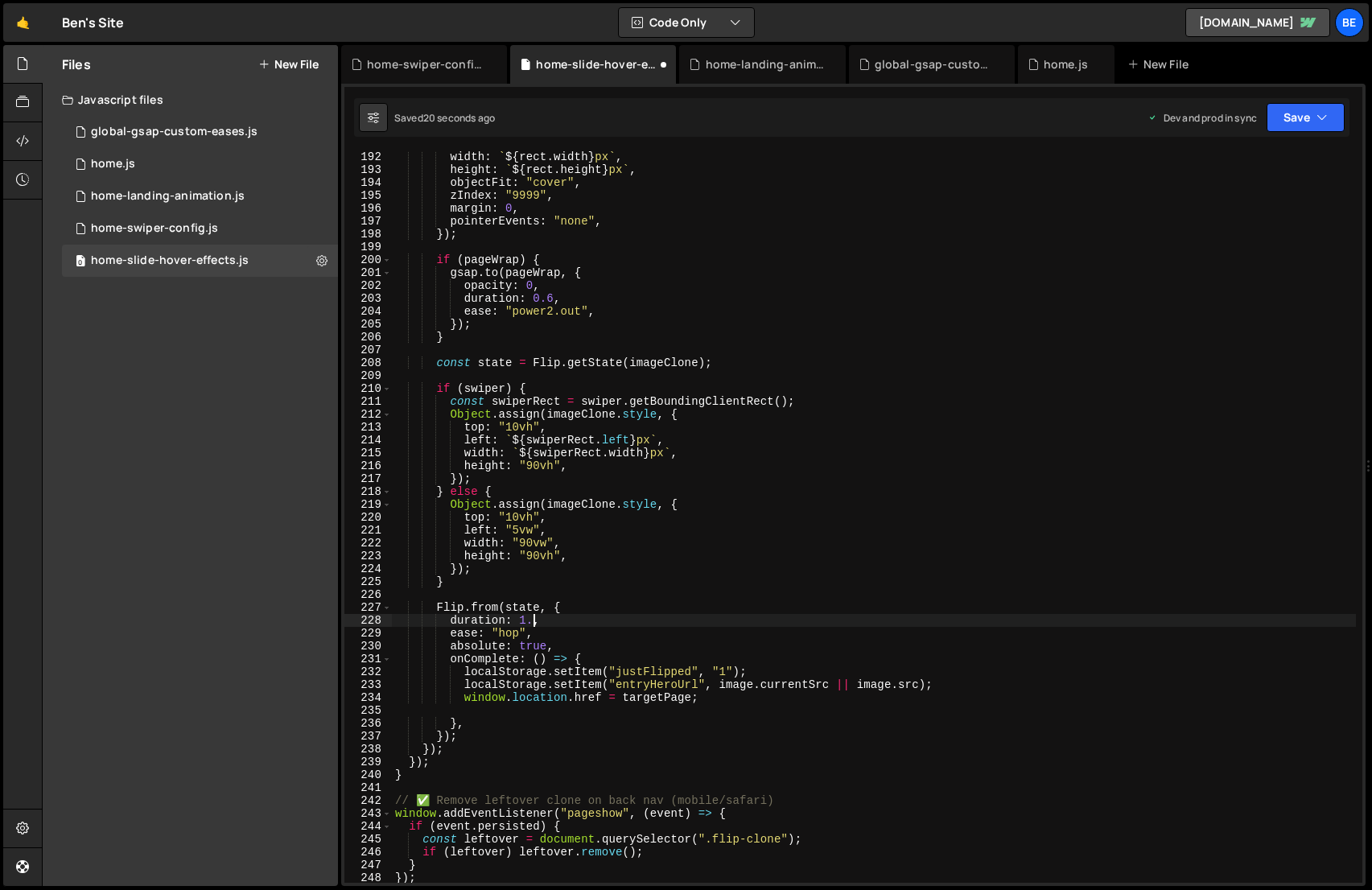
scroll to position [0, 10]
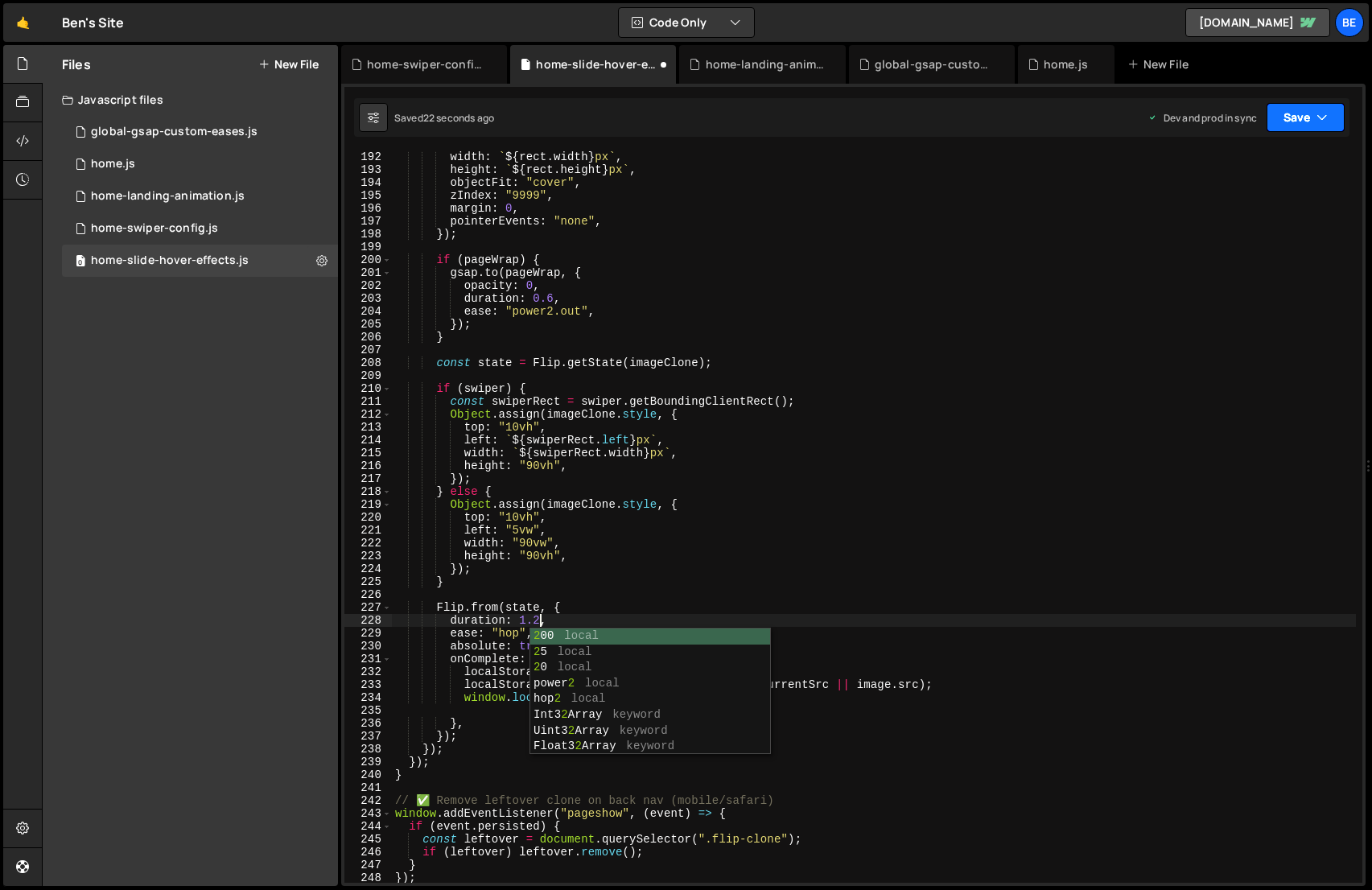
click at [1291, 114] on button "Save" at bounding box center [1306, 117] width 78 height 29
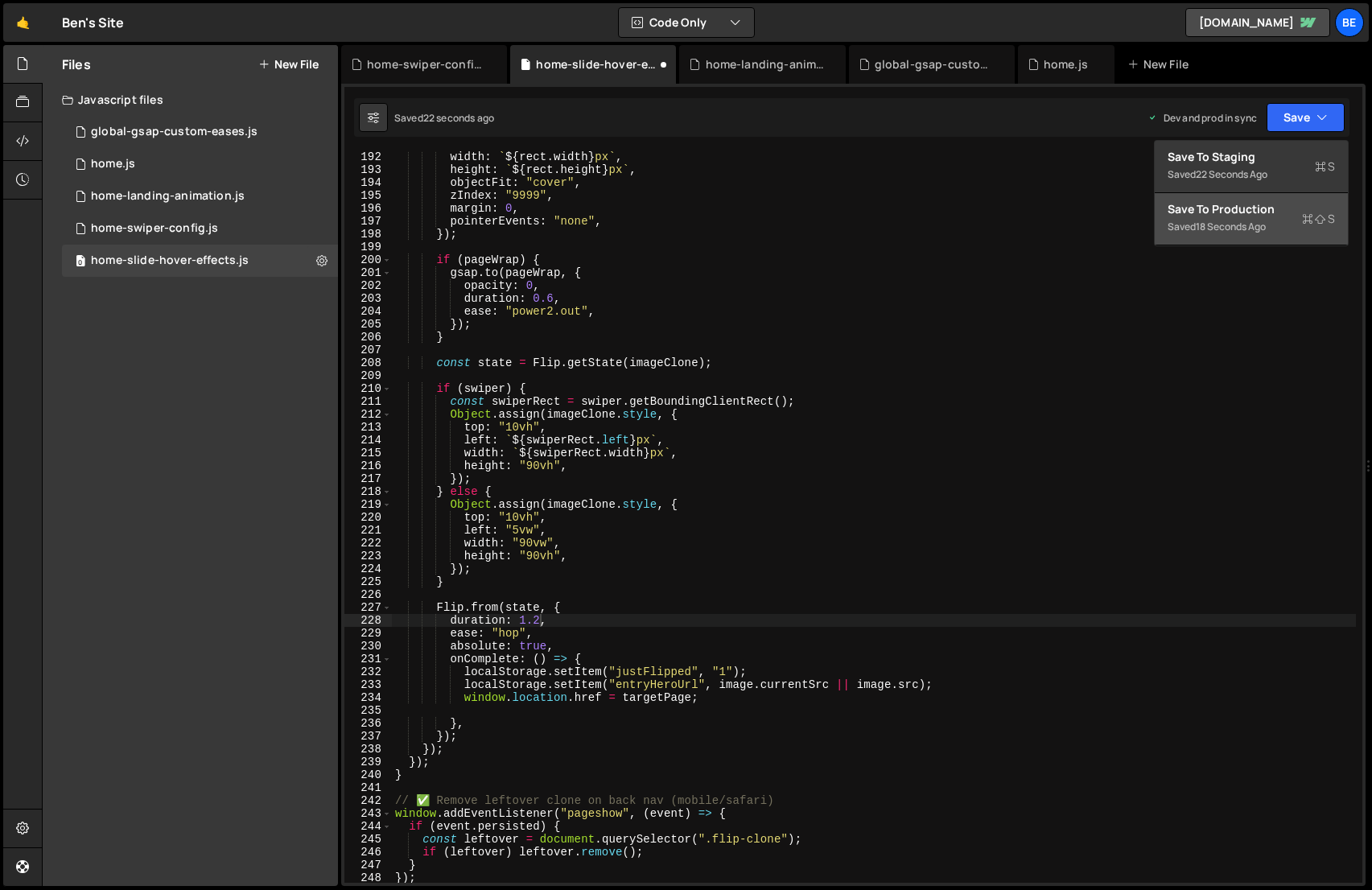
click at [1292, 215] on div "Save to Production S" at bounding box center [1251, 209] width 168 height 16
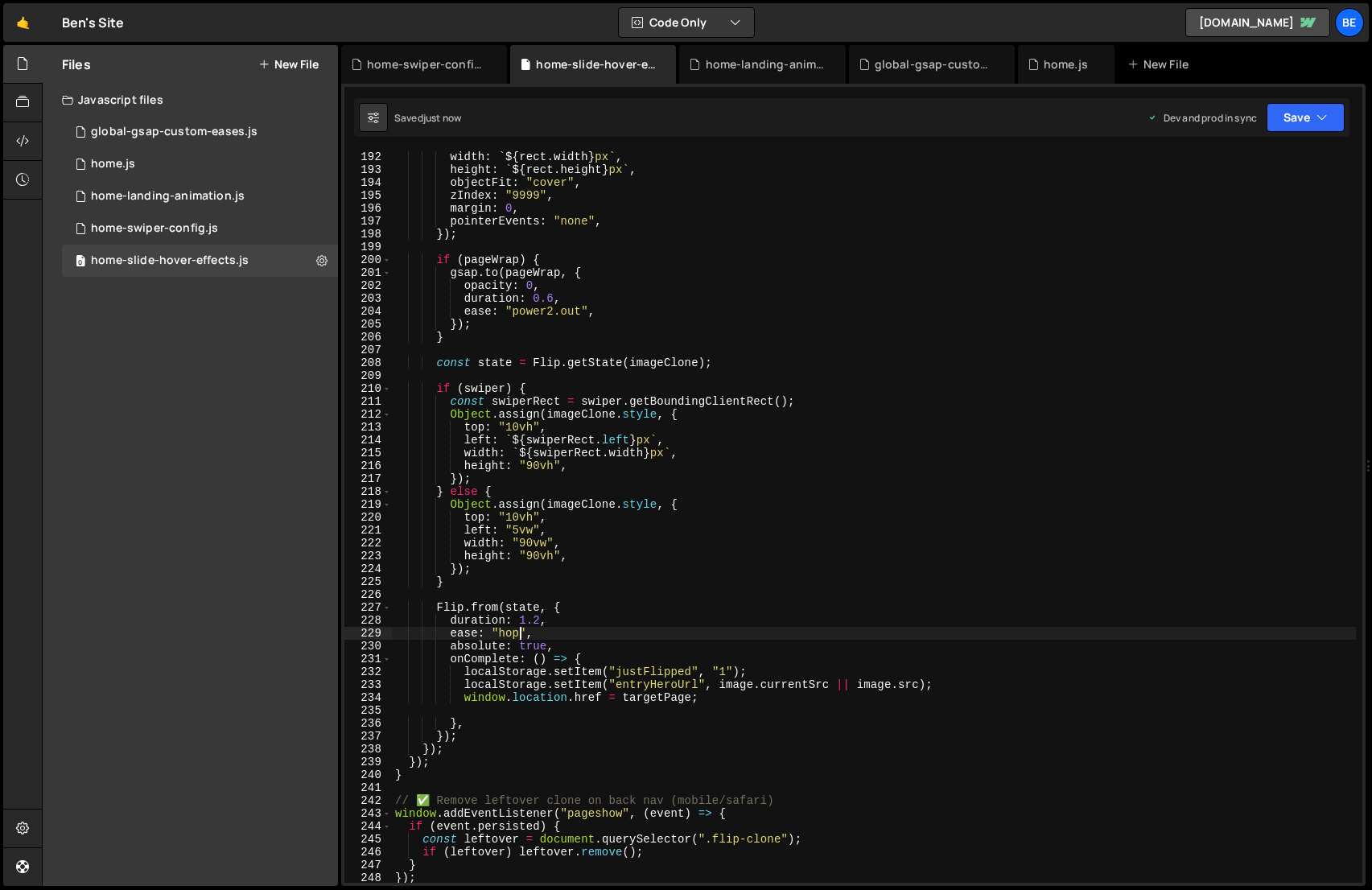
click at [517, 637] on div "width : ` ${ rect . width } px ` , height : ` ${ rect . height } px ` , objectF…" at bounding box center [873, 529] width 964 height 757
click at [1285, 116] on button "Save" at bounding box center [1306, 117] width 78 height 29
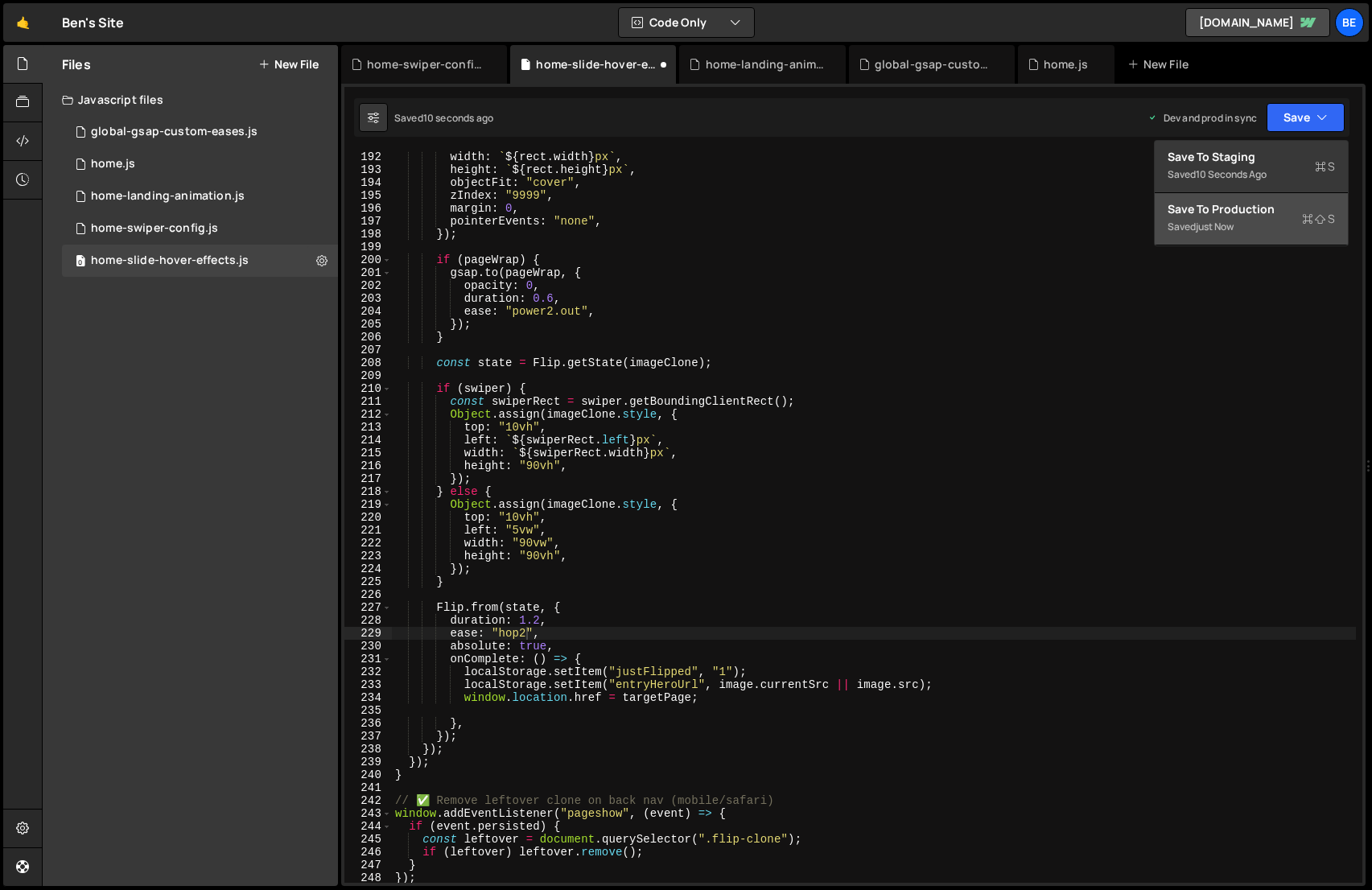
click at [1310, 227] on div "Saved just now" at bounding box center [1251, 227] width 168 height 19
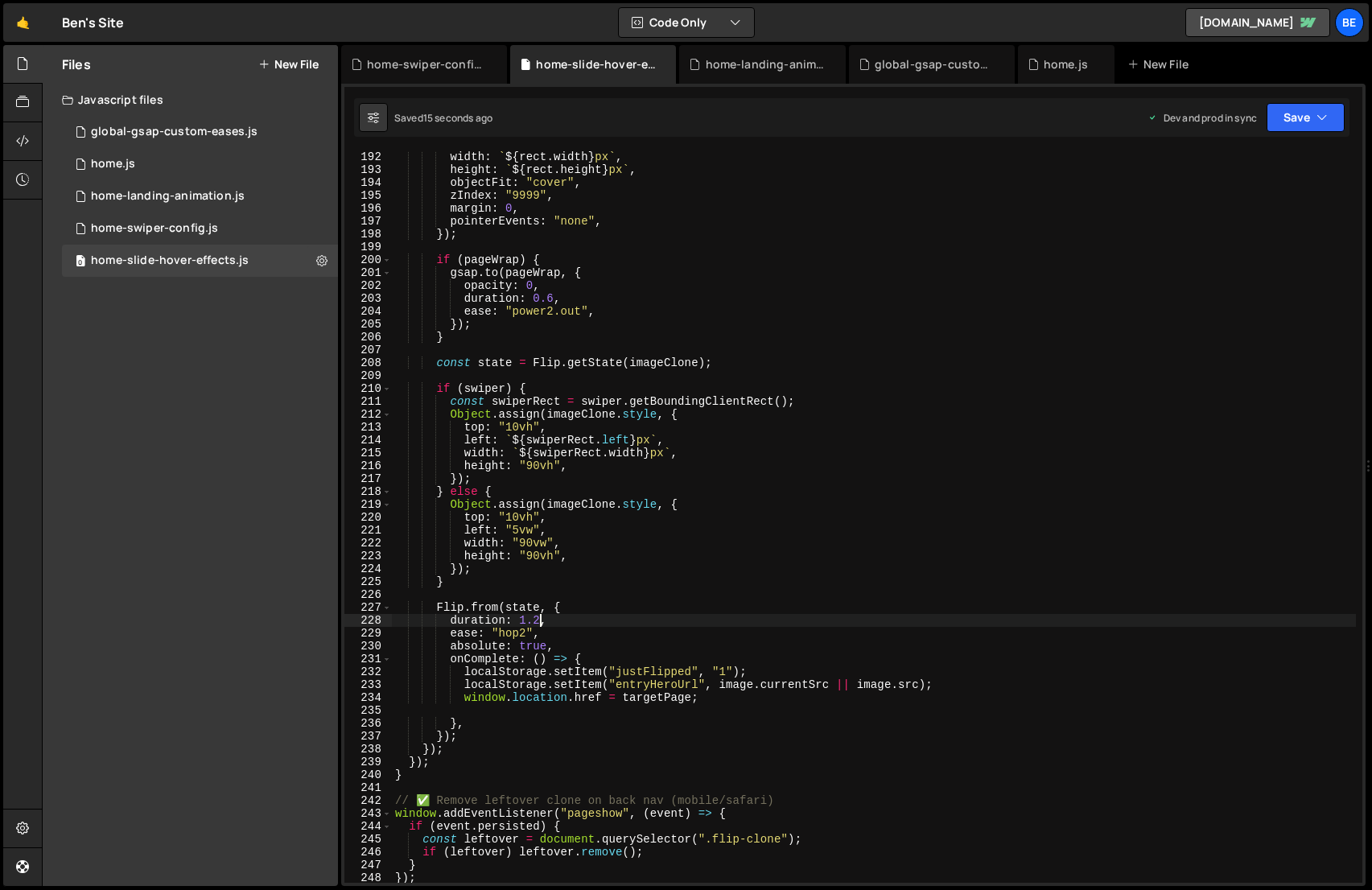
click at [538, 621] on div "width : ` ${ rect . width } px ` , height : ` ${ rect . height } px ` , objectF…" at bounding box center [873, 529] width 964 height 757
click at [1287, 119] on button "Save" at bounding box center [1306, 117] width 78 height 29
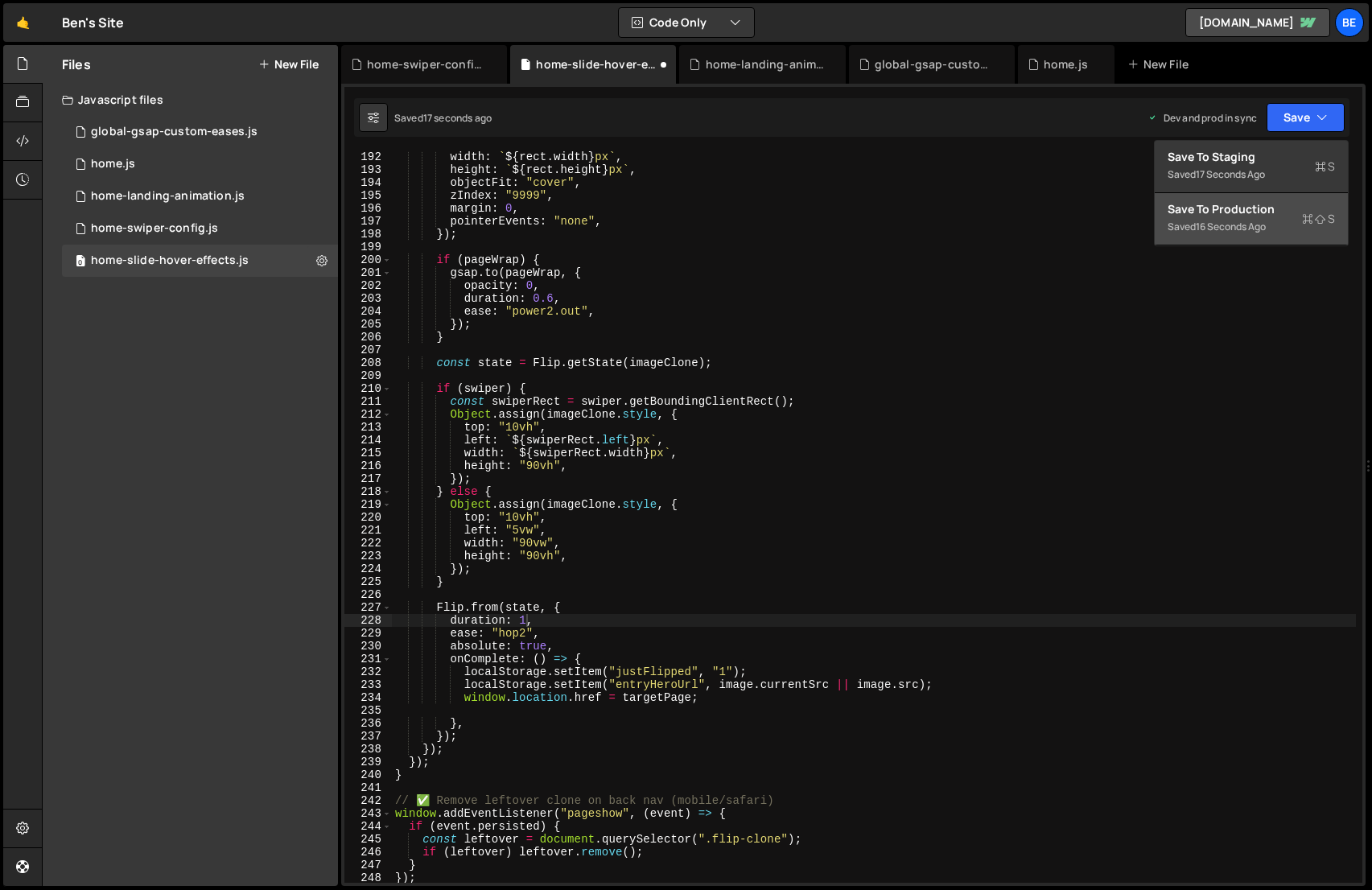
click at [1274, 217] on div "Saved 16 seconds ago" at bounding box center [1251, 227] width 168 height 19
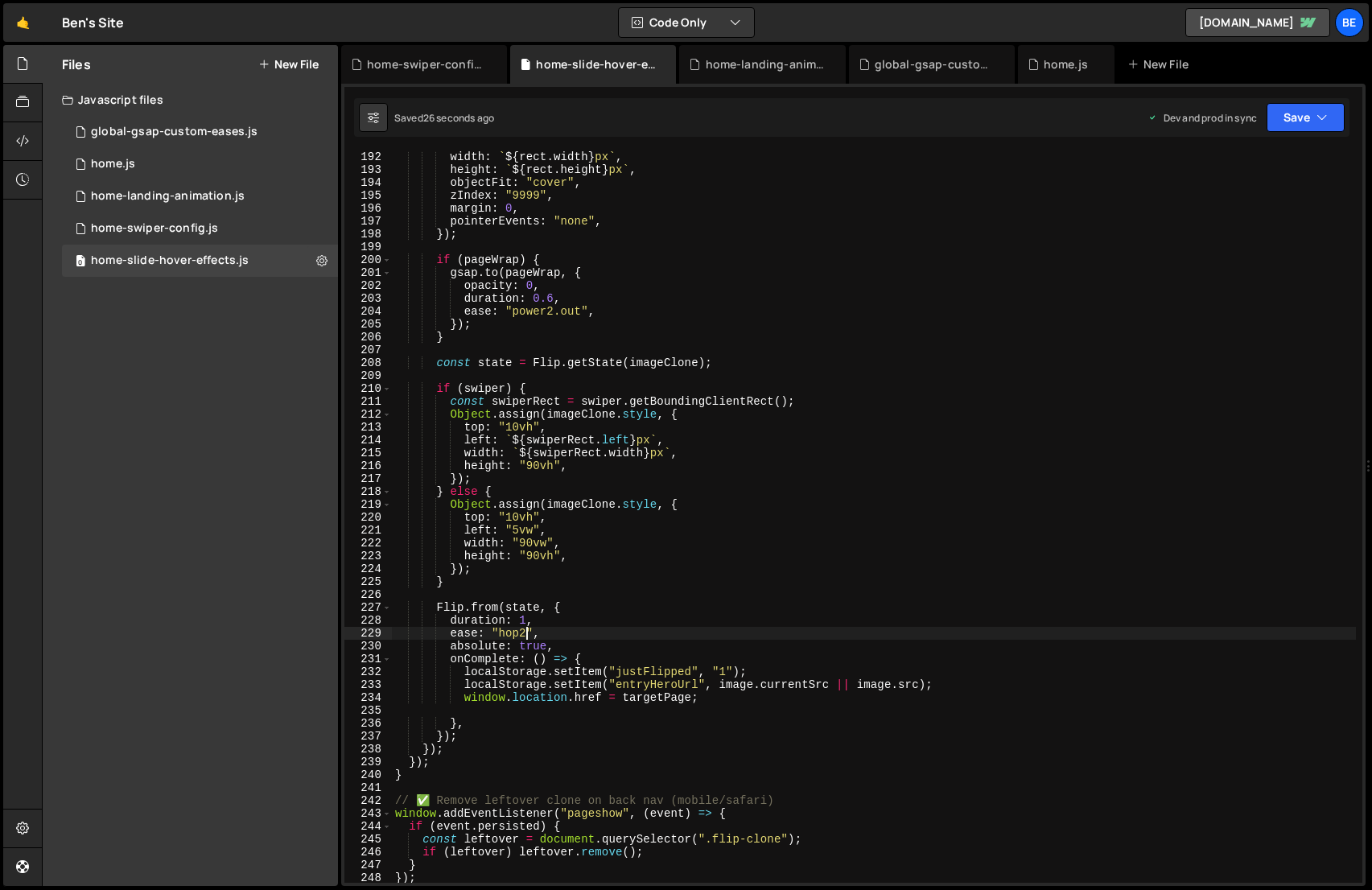
click at [525, 635] on div "width : ` ${ rect . width } px ` , height : ` ${ rect . height } px ` , objectF…" at bounding box center [873, 529] width 964 height 757
click at [1285, 122] on button "Save" at bounding box center [1306, 117] width 78 height 29
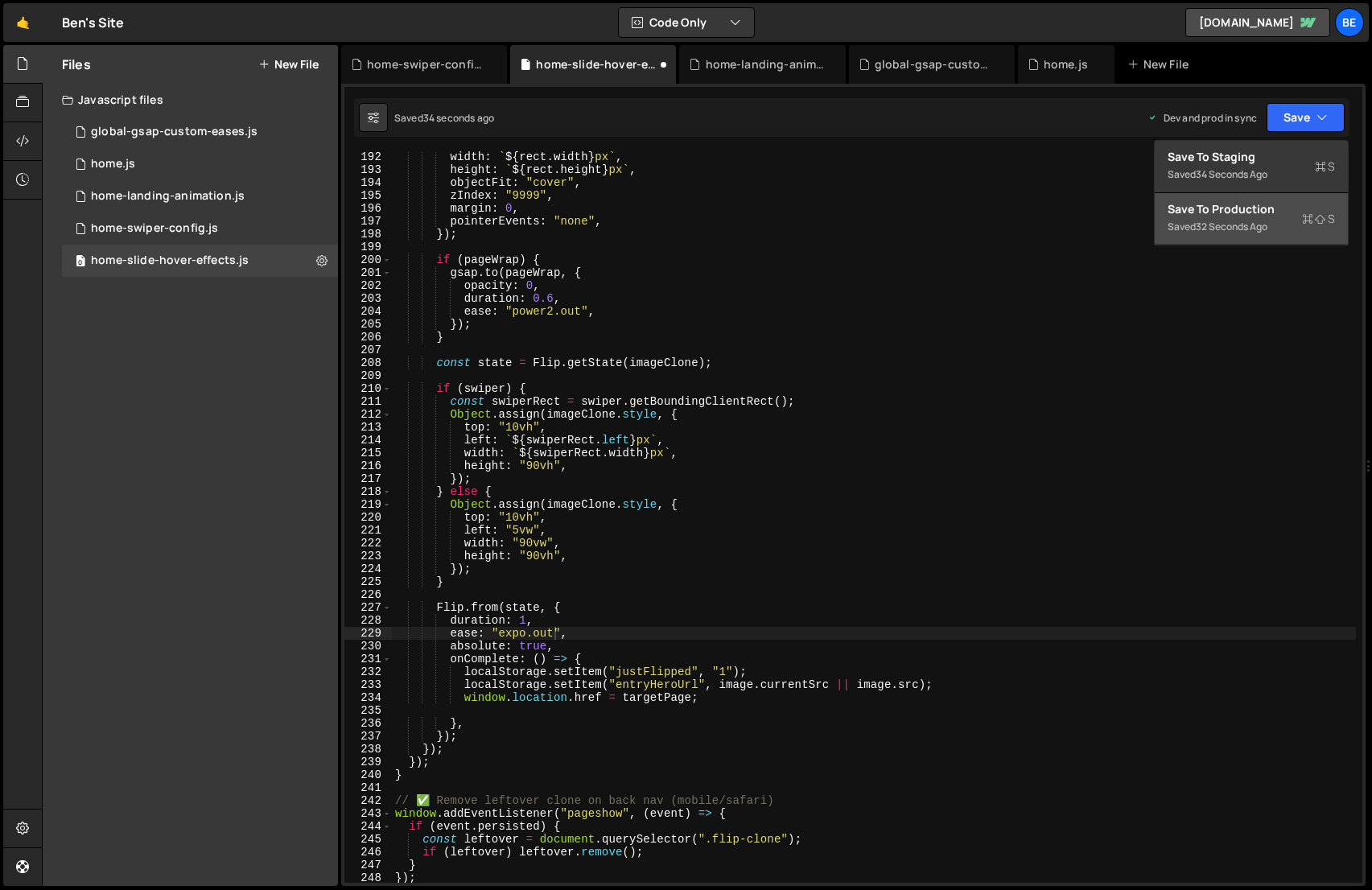
click at [1264, 221] on div "32 seconds ago" at bounding box center [1231, 226] width 72 height 14
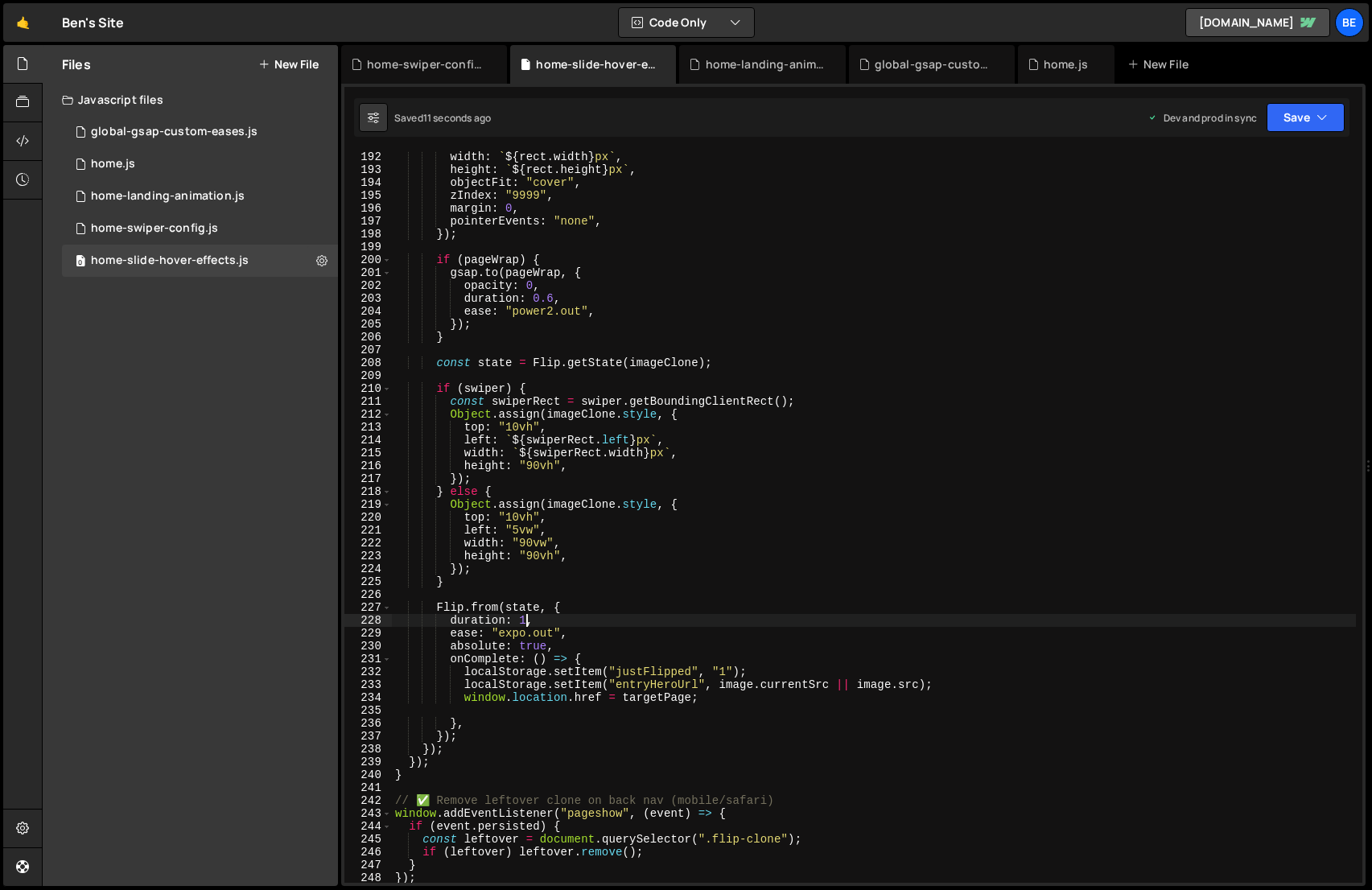
click at [526, 625] on div "width : ` ${ rect . width } px ` , height : ` ${ rect . height } px ` , objectF…" at bounding box center [873, 529] width 964 height 757
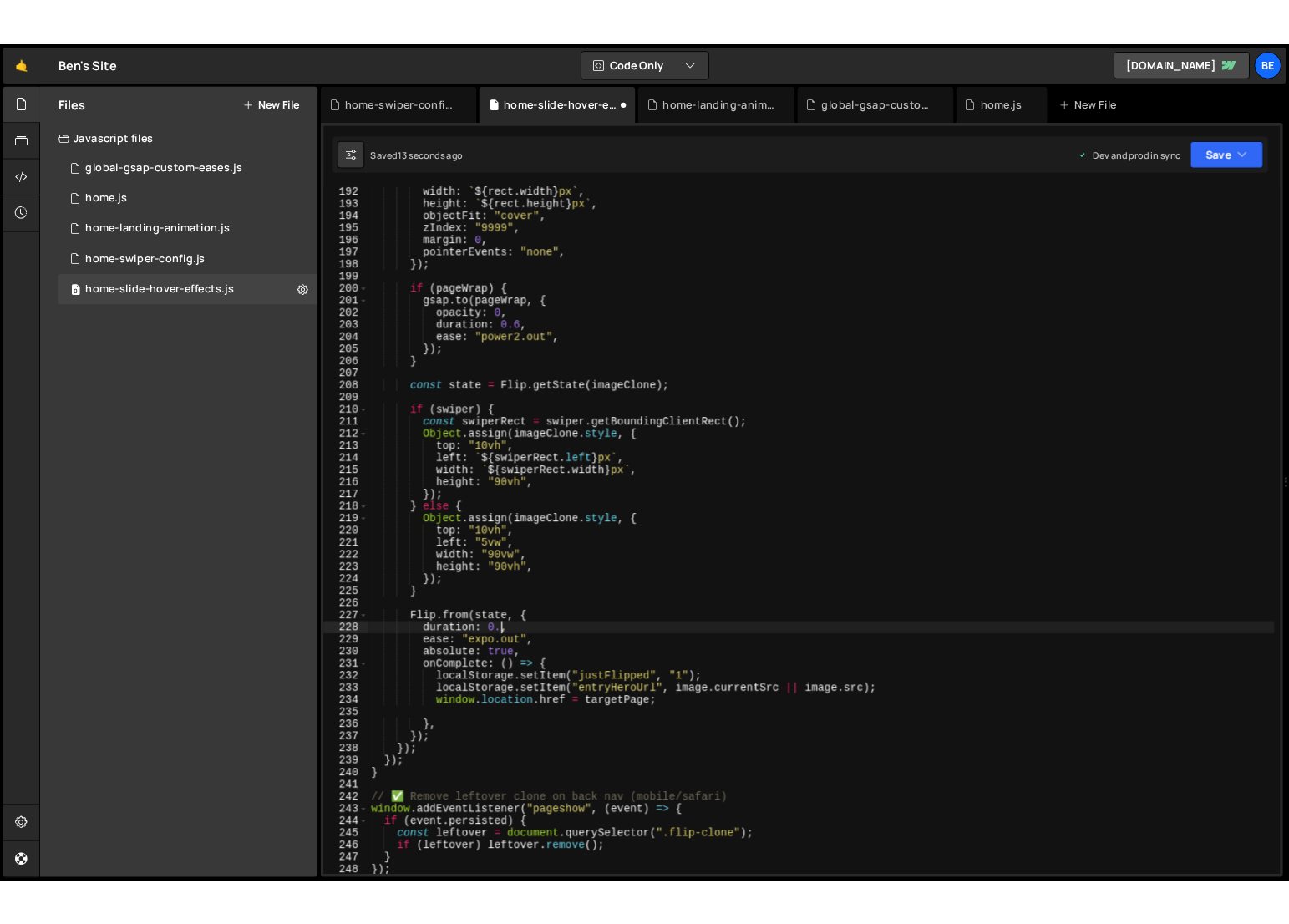
scroll to position [0, 10]
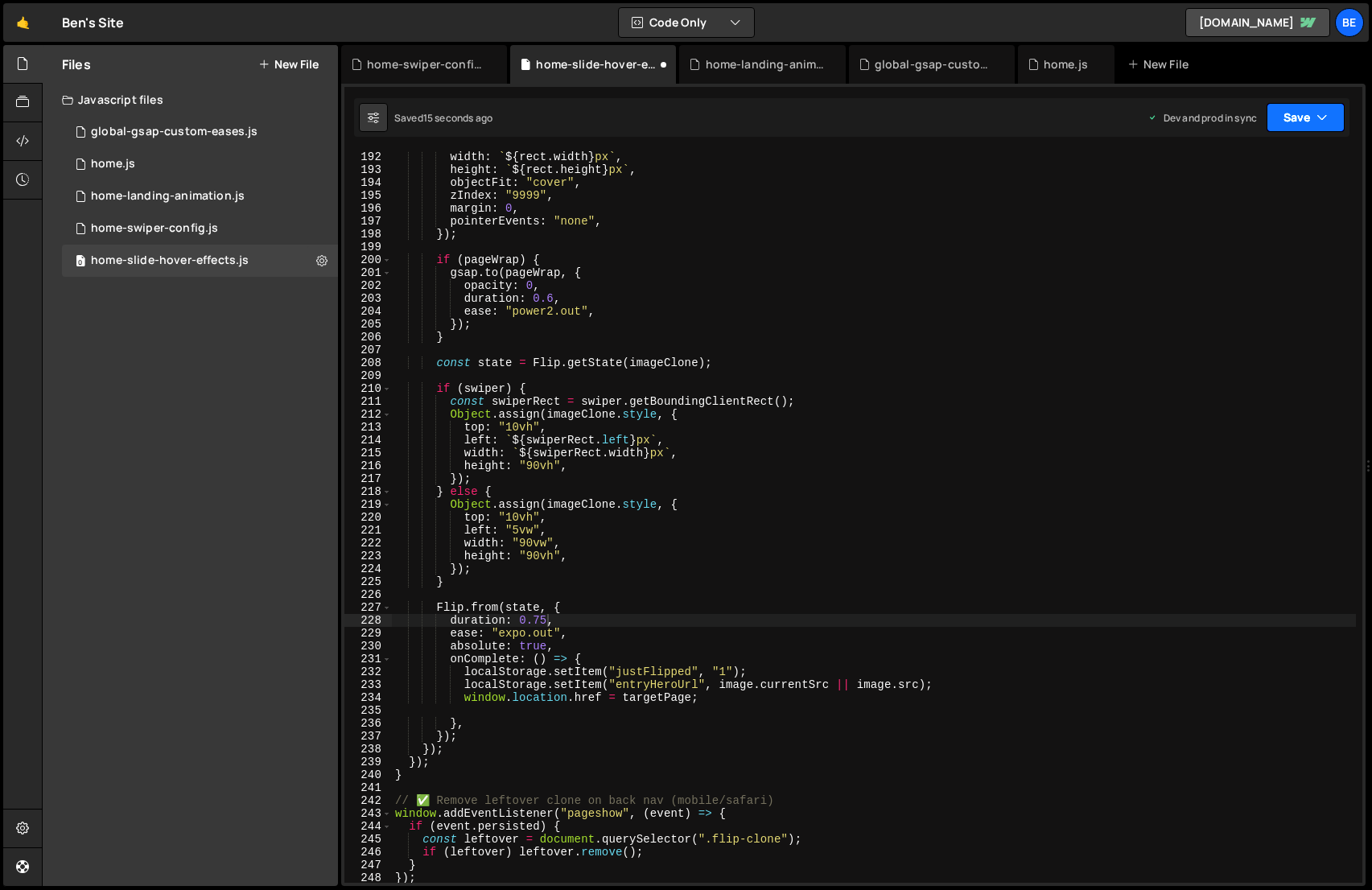
click at [1284, 114] on button "Save" at bounding box center [1306, 117] width 78 height 29
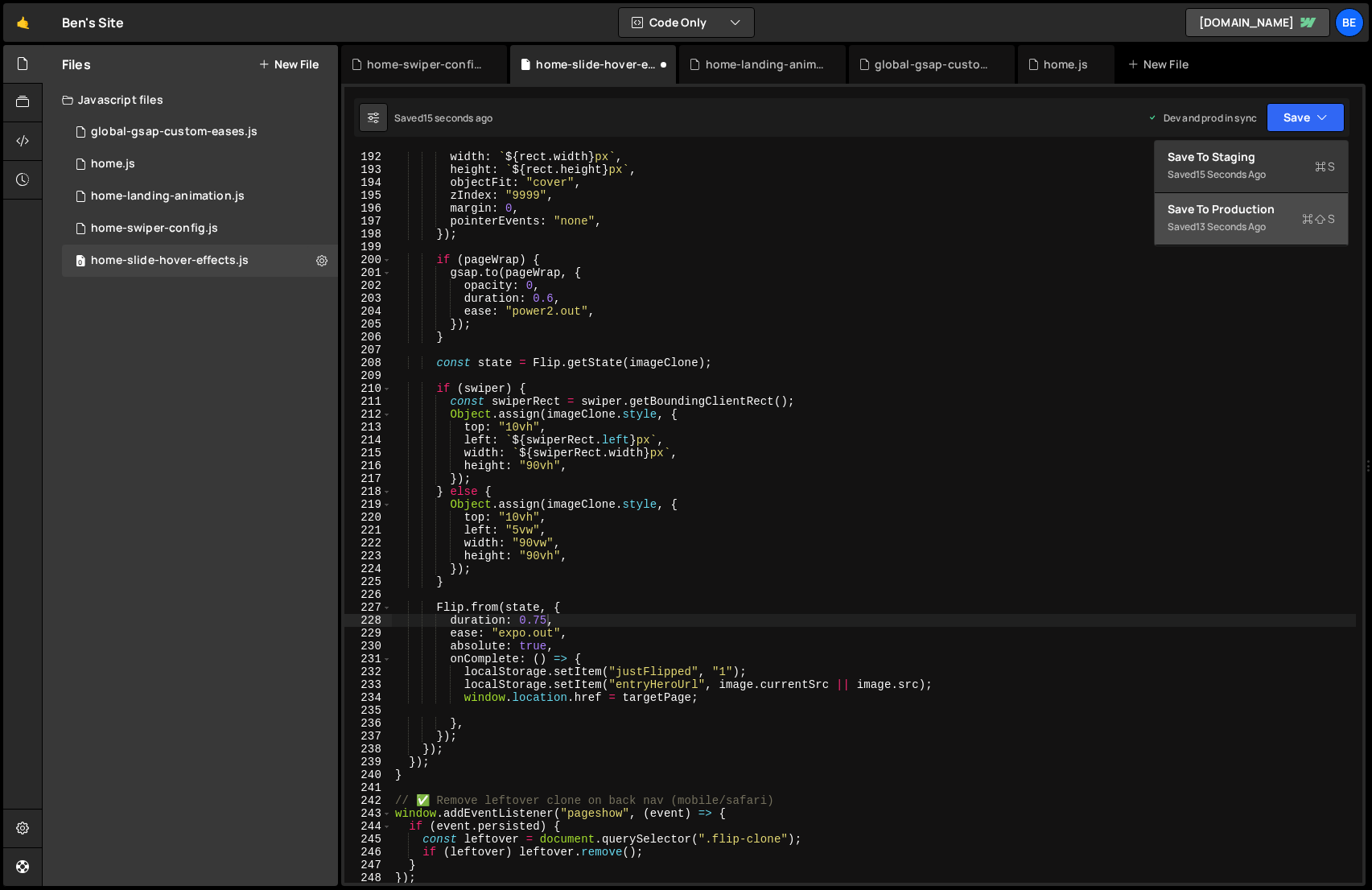
click at [1300, 213] on div "Save to Production S" at bounding box center [1251, 209] width 168 height 16
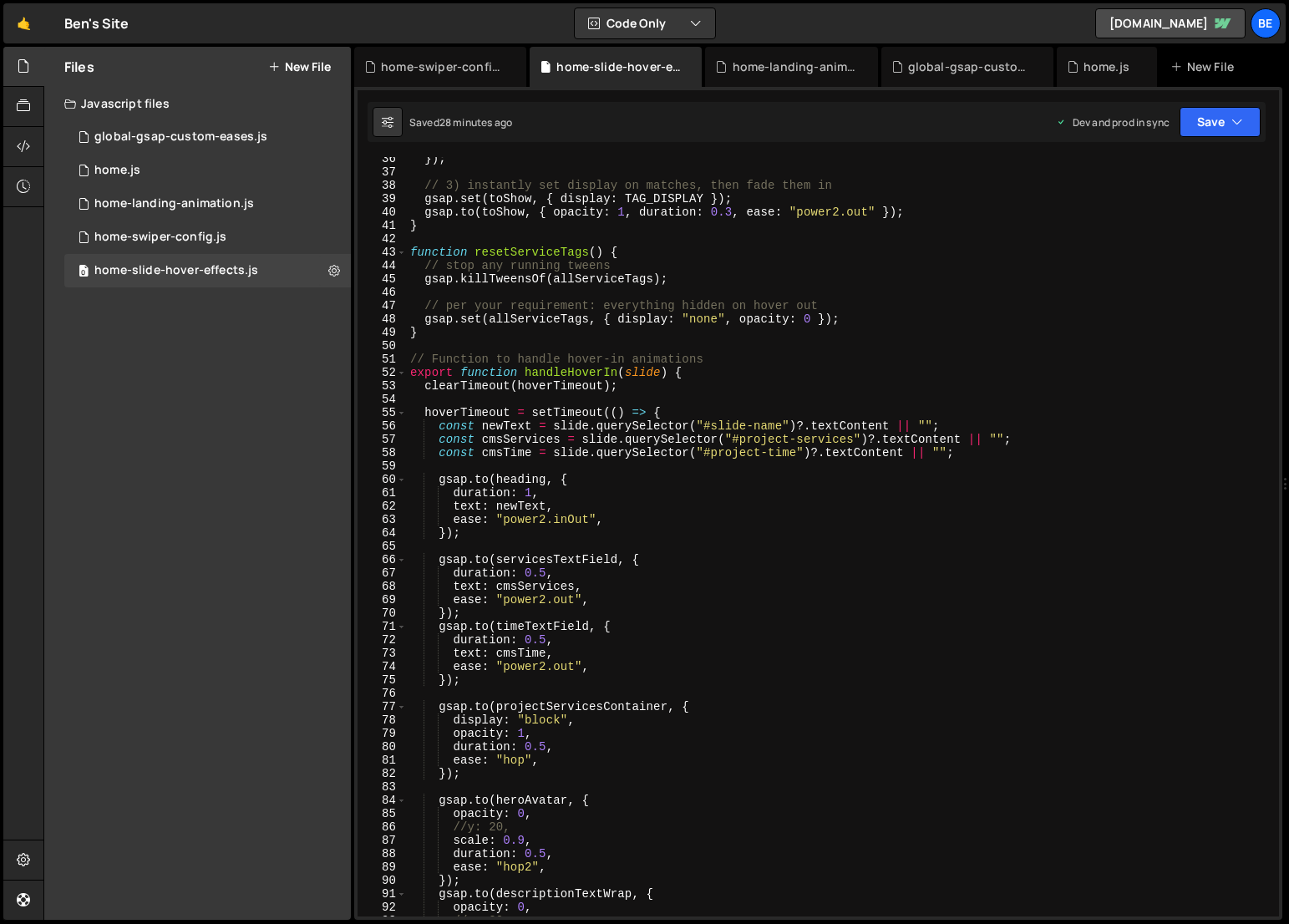
scroll to position [472, 0]
type textarea "const cmsTime = slide.querySelector("#project-time")?.textContent || "";"
drag, startPoint x: 798, startPoint y: 454, endPoint x: 761, endPoint y: 456, distance: 37.1
click at [761, 456] on div "}) ; // 3) instantly set display on matches, then fade them in gsap . set ( toS…" at bounding box center [839, 545] width 866 height 786
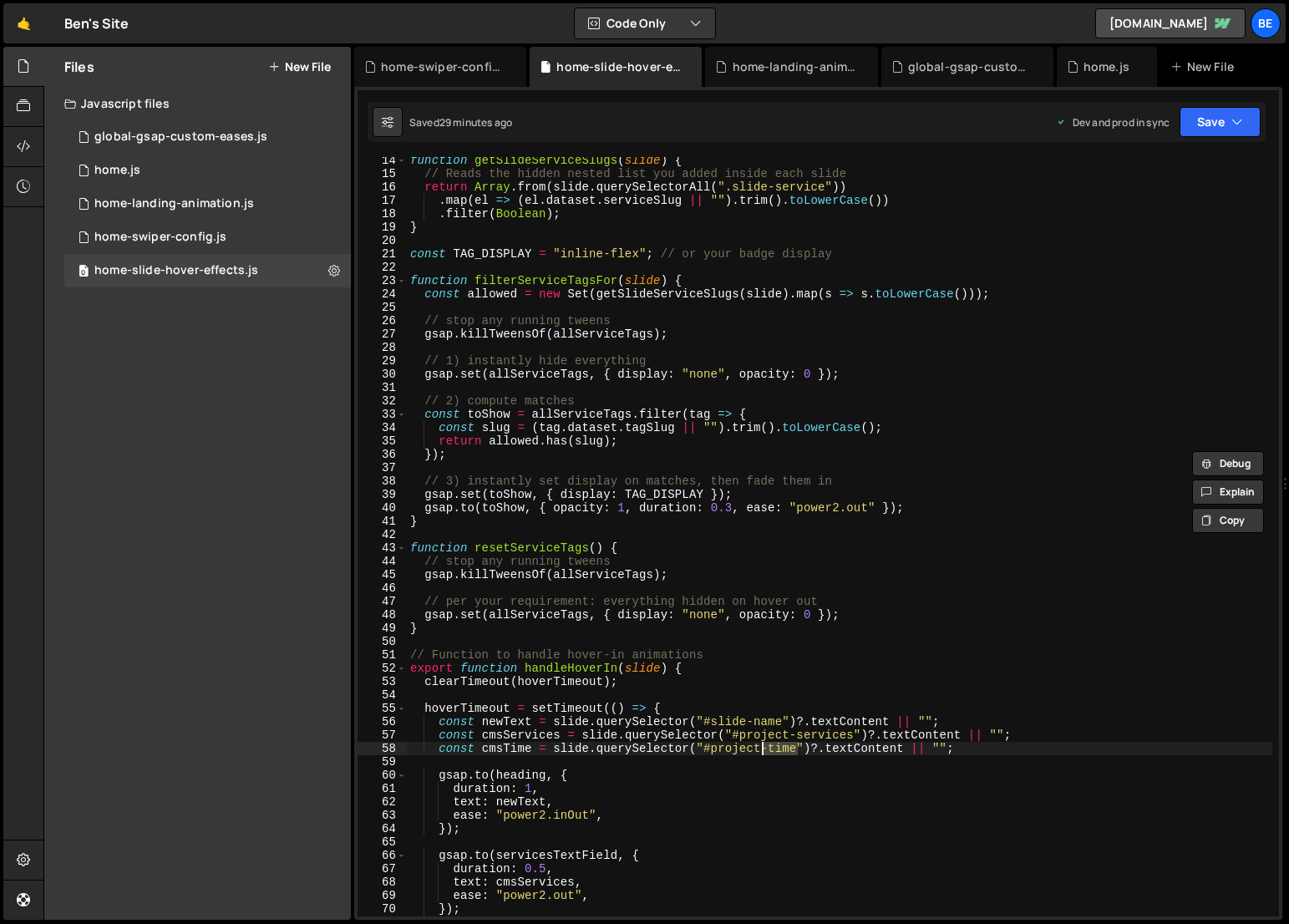
scroll to position [202, 0]
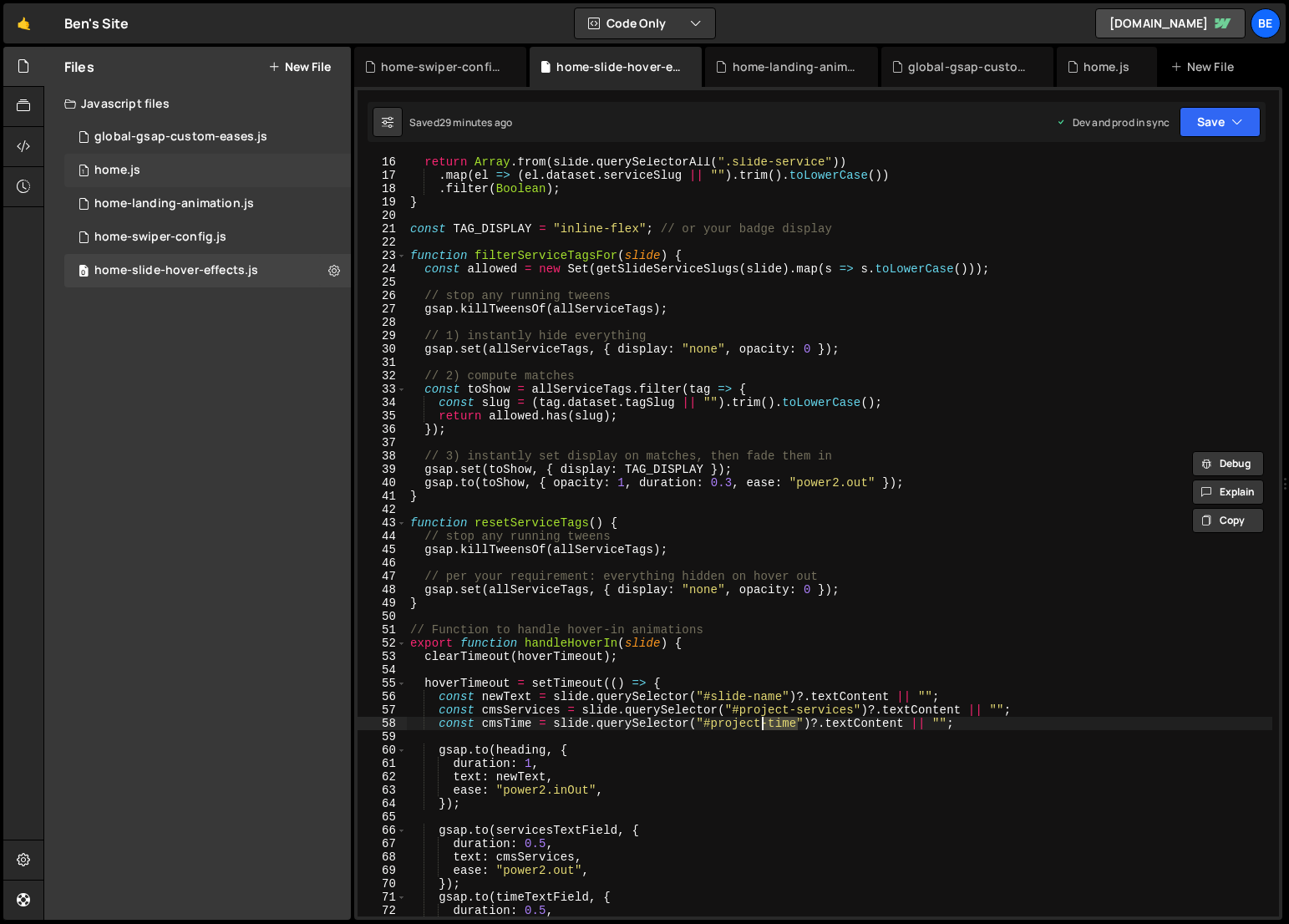
click at [186, 170] on div "1 home.js 0" at bounding box center [207, 170] width 286 height 33
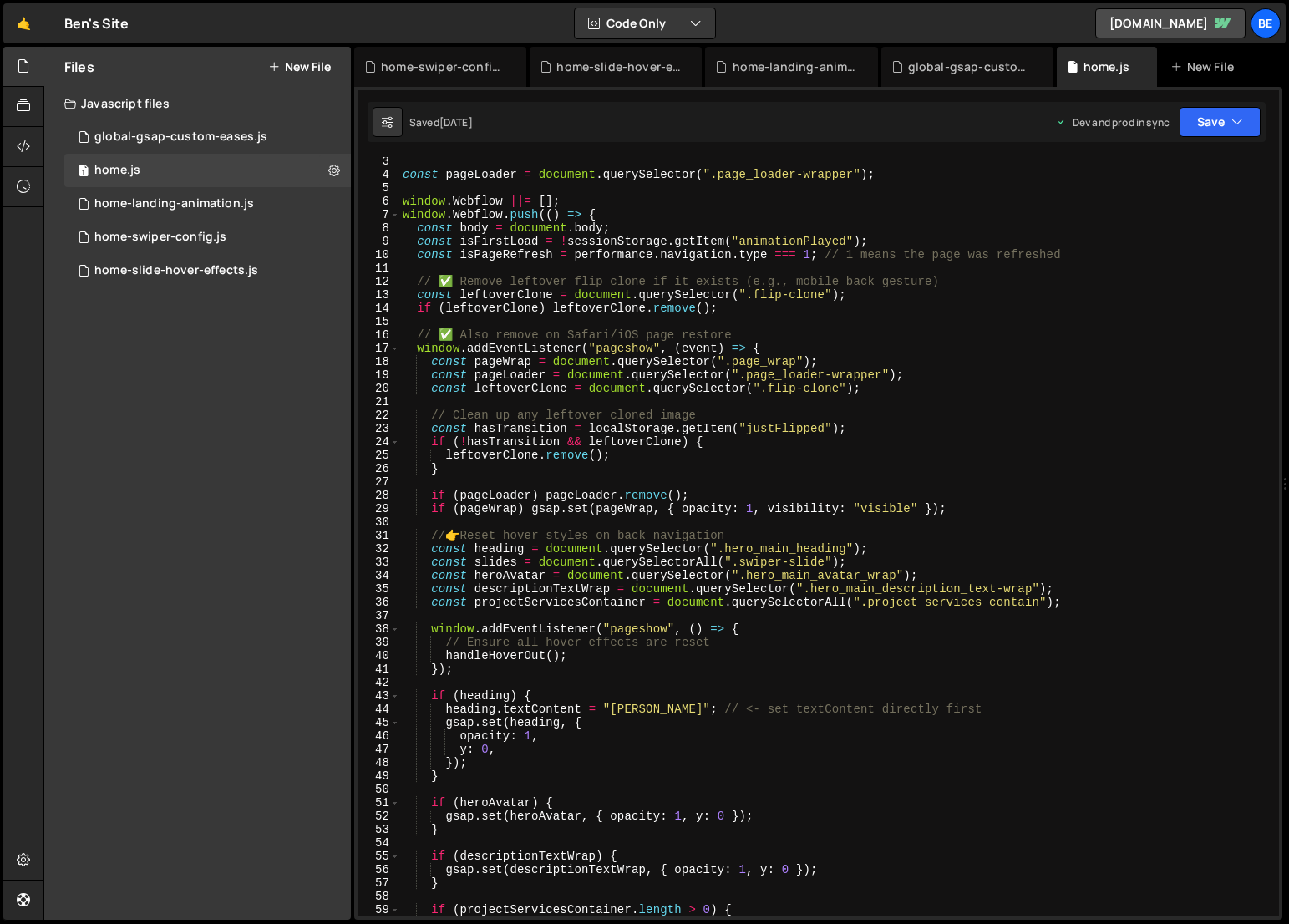
scroll to position [29, 0]
click at [191, 206] on div "home-landing-animation.js" at bounding box center [174, 204] width 160 height 15
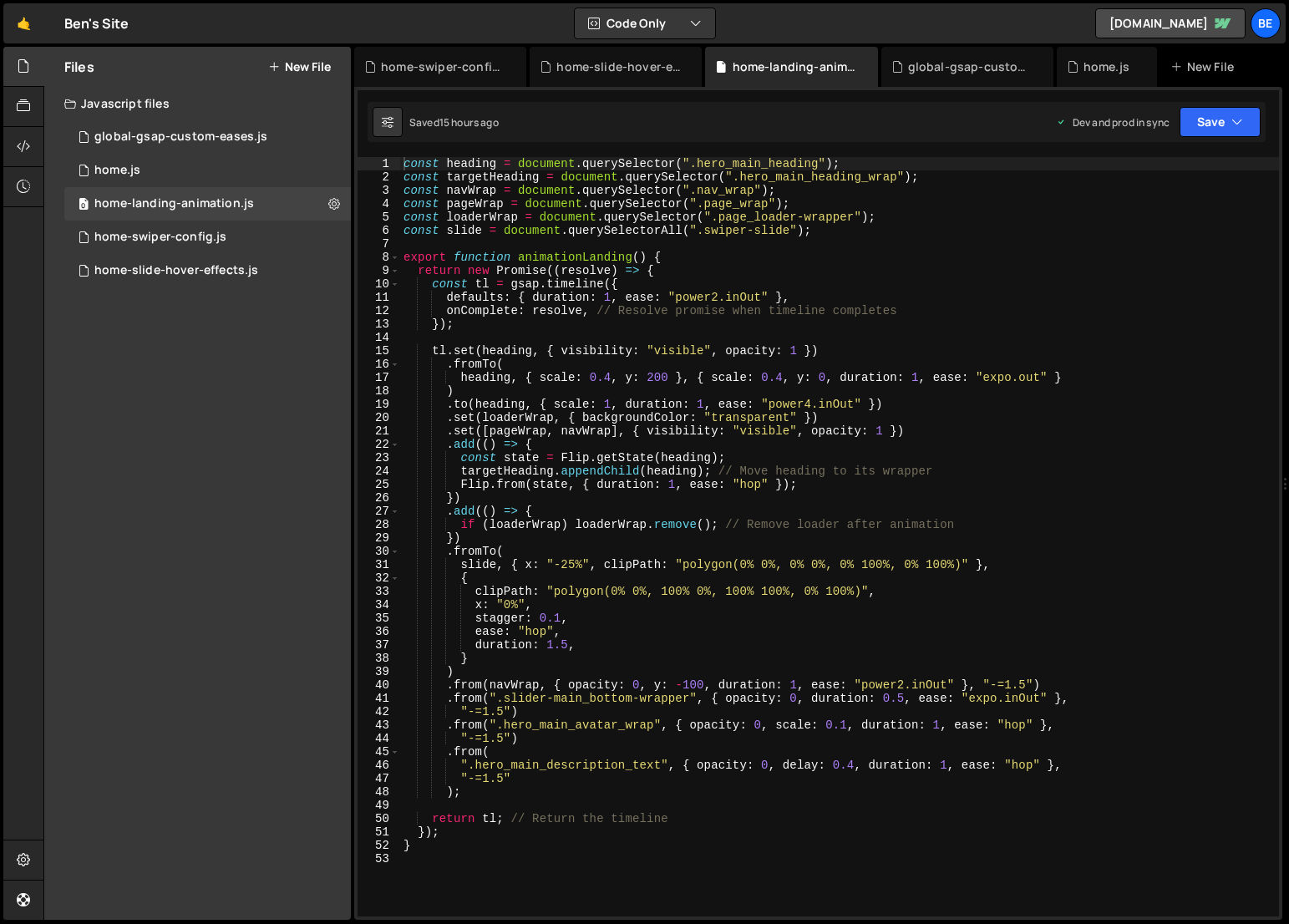
scroll to position [1924, 0]
click at [174, 237] on div "home-swiper-config.js" at bounding box center [161, 237] width 132 height 15
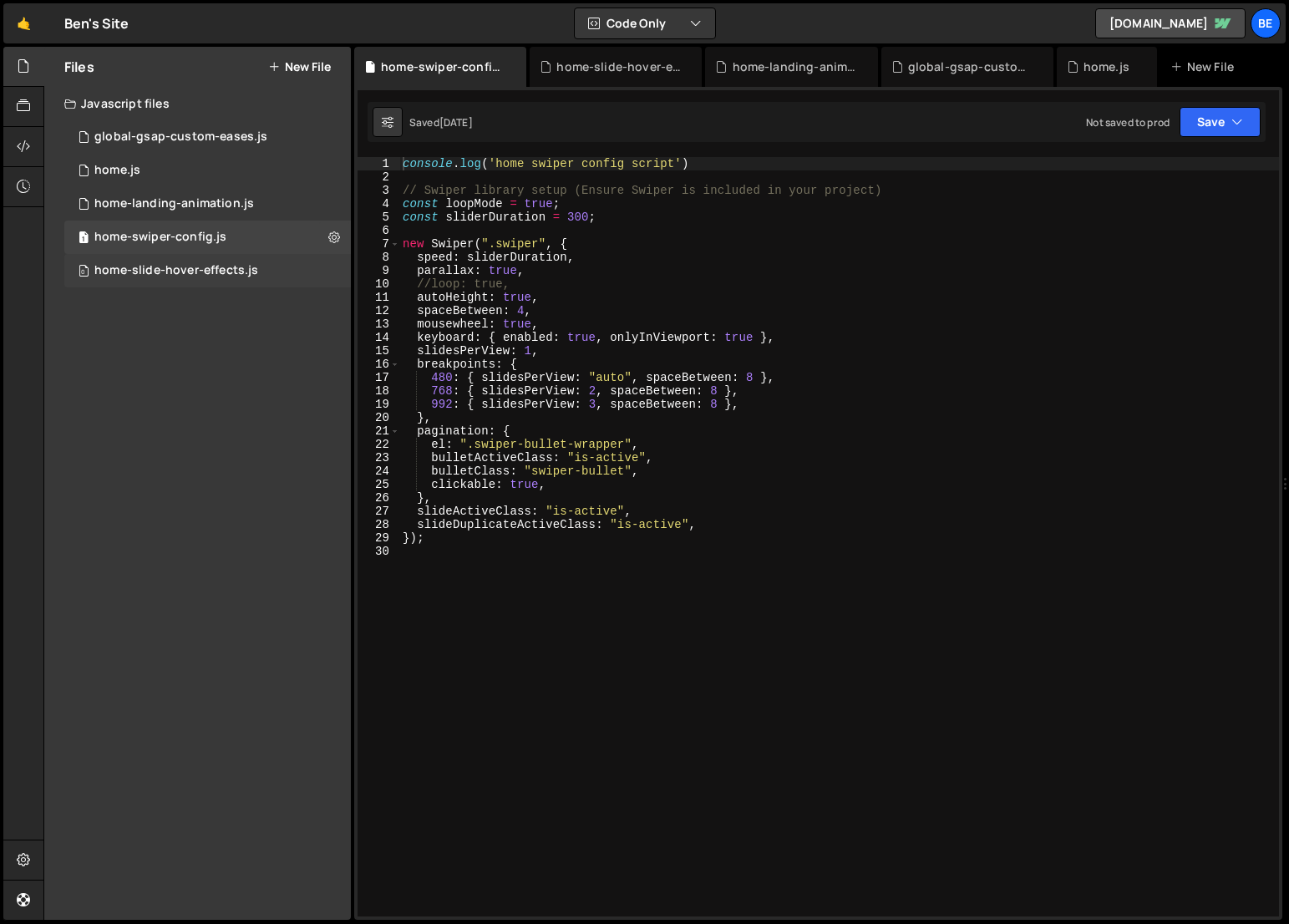
scroll to position [1970, 0]
click at [163, 270] on div "home-slide-hover-effects.js" at bounding box center [176, 270] width 163 height 15
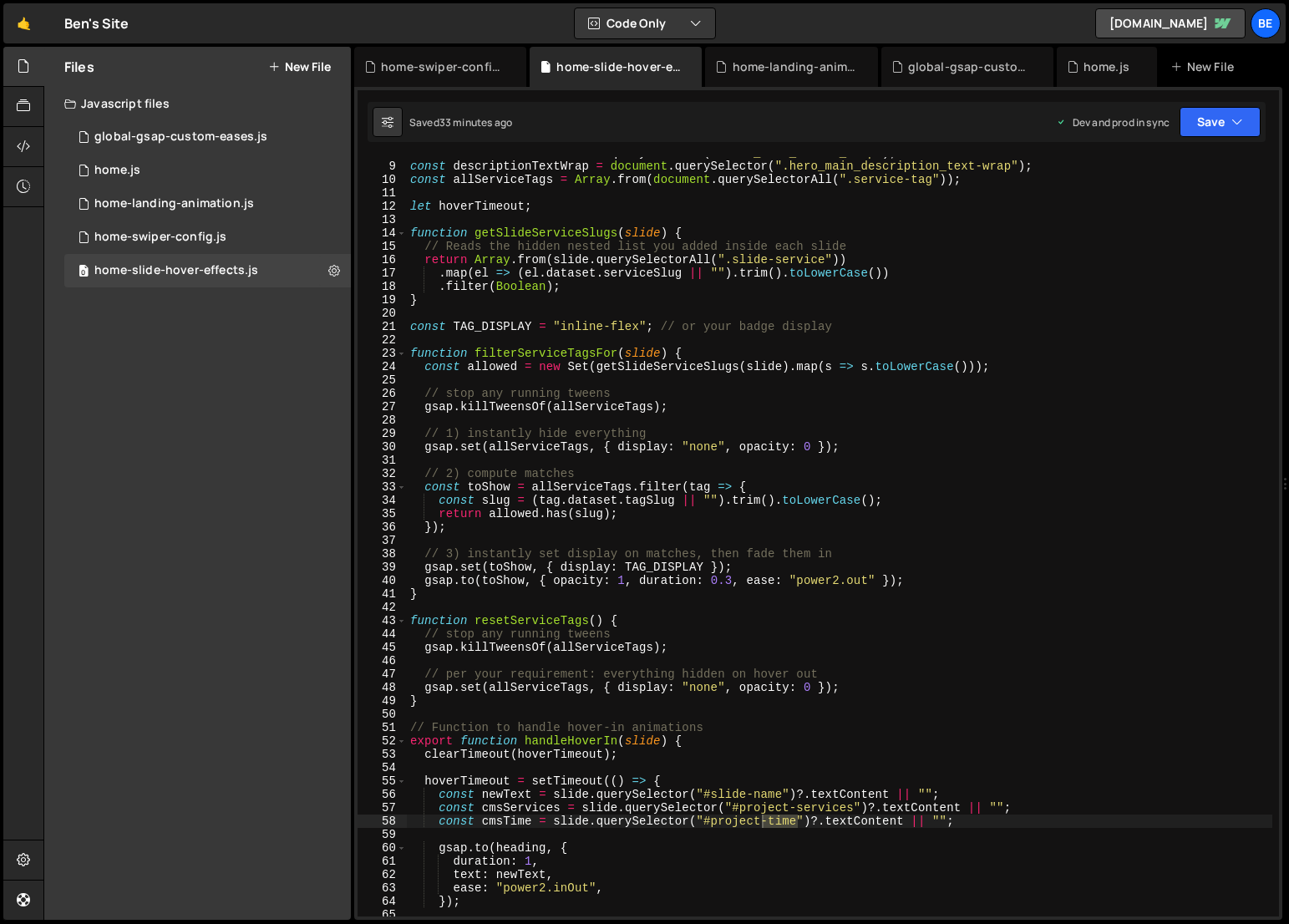
scroll to position [104, 0]
